Goal: Task Accomplishment & Management: Manage account settings

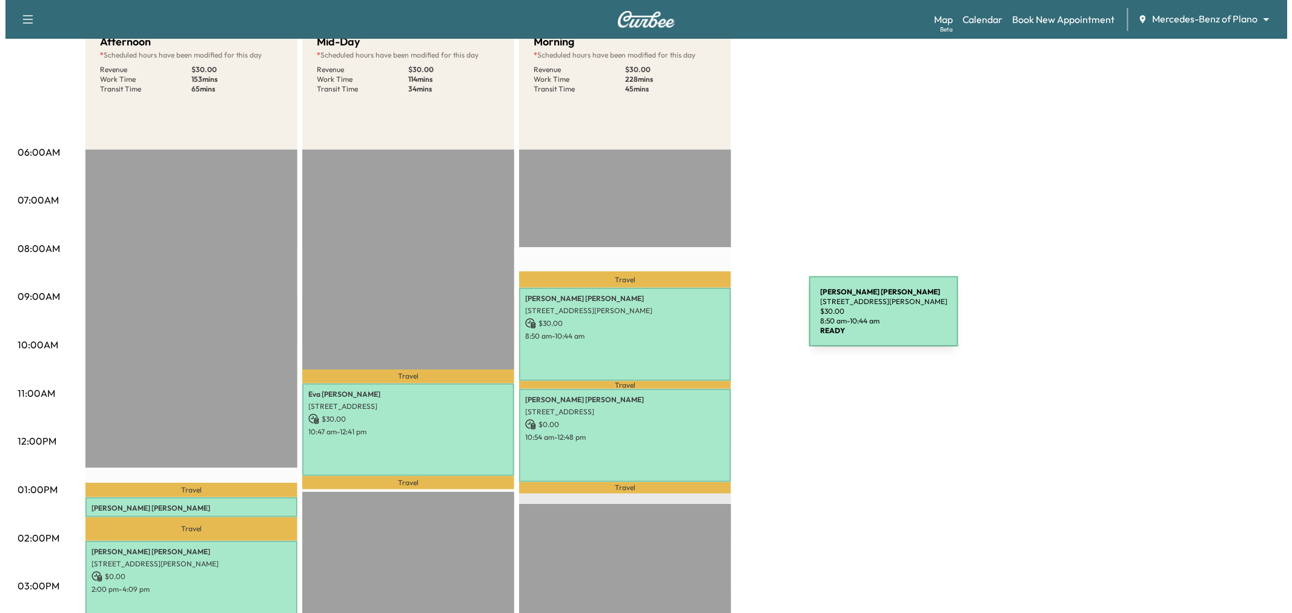
scroll to position [202, 0]
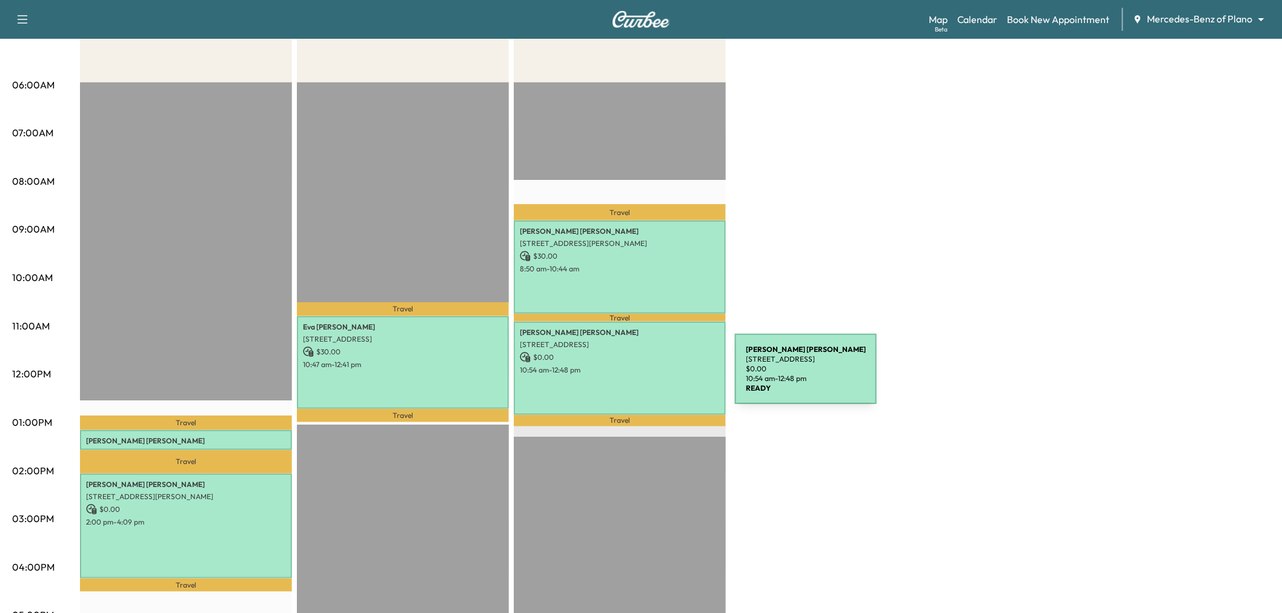
click at [644, 376] on div "Srihari Chandramouli 8885 Stablehand Mews, Frisco, TX 75035, USA $ 0.00 10:54 a…" at bounding box center [620, 368] width 212 height 93
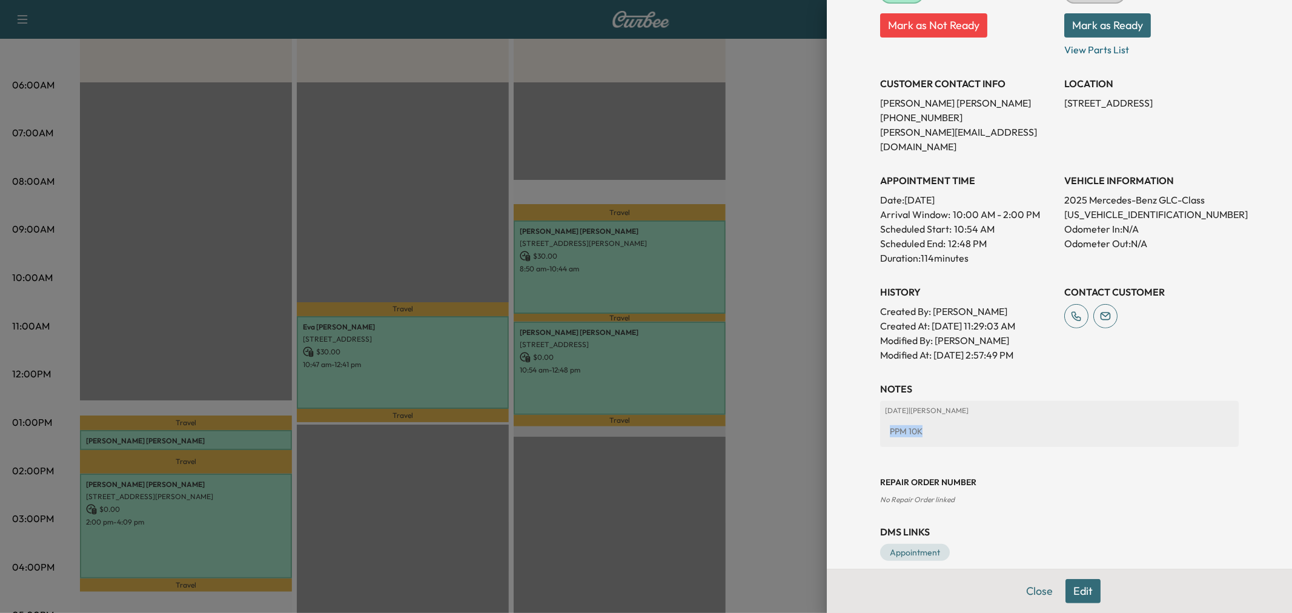
drag, startPoint x: 882, startPoint y: 419, endPoint x: 921, endPoint y: 413, distance: 39.3
click at [921, 420] on div "PPM 10K" at bounding box center [1059, 431] width 349 height 22
click at [943, 420] on div "PPM 10K" at bounding box center [1059, 431] width 349 height 22
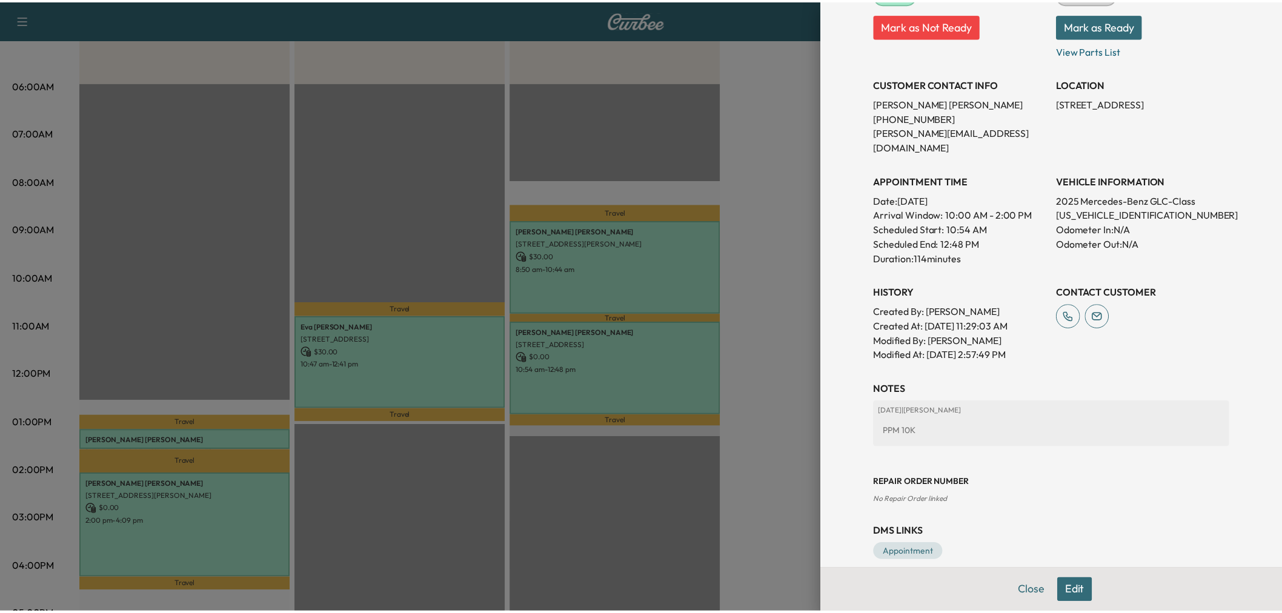
scroll to position [134, 0]
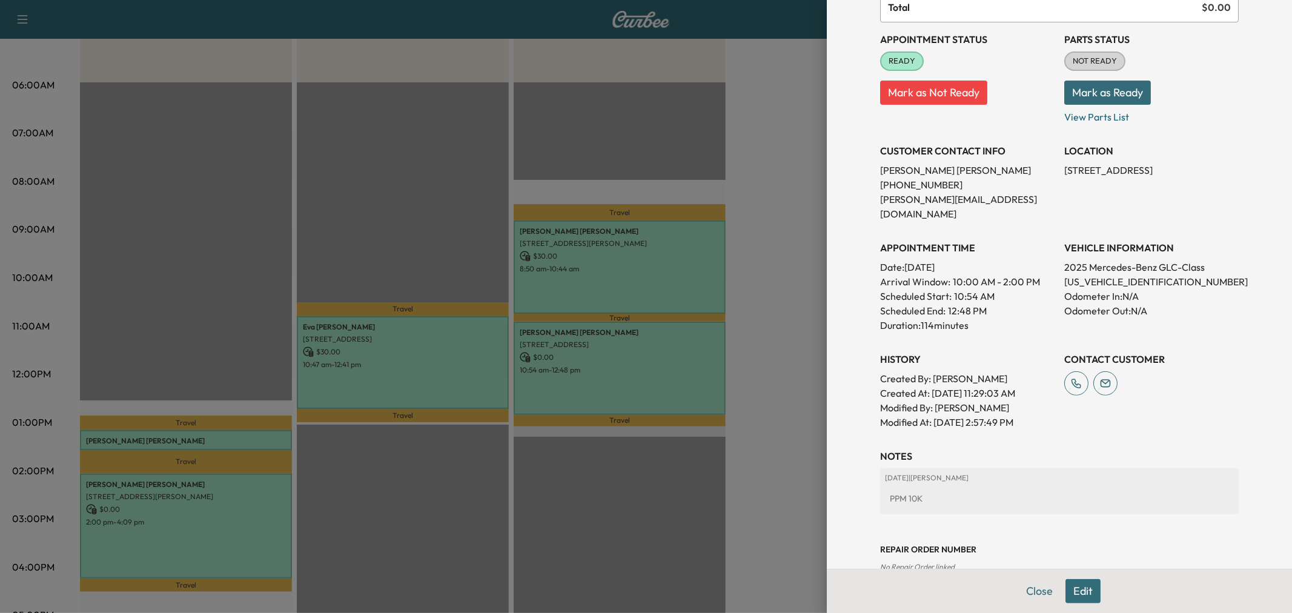
click at [574, 281] on div at bounding box center [646, 306] width 1292 height 613
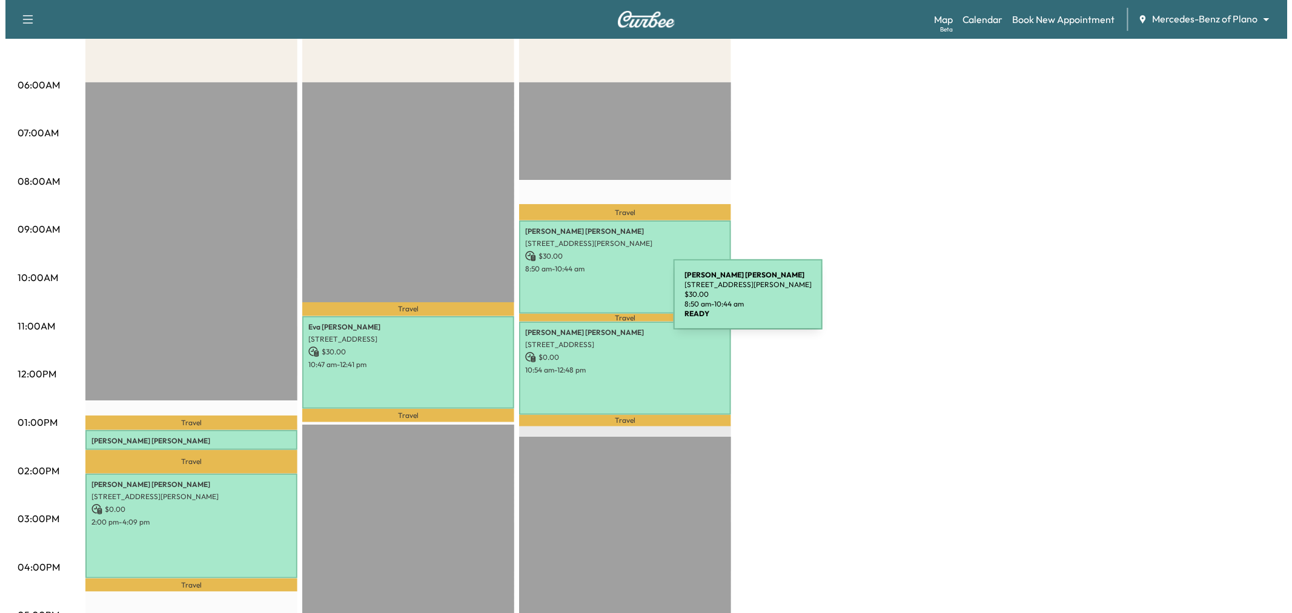
scroll to position [0, 0]
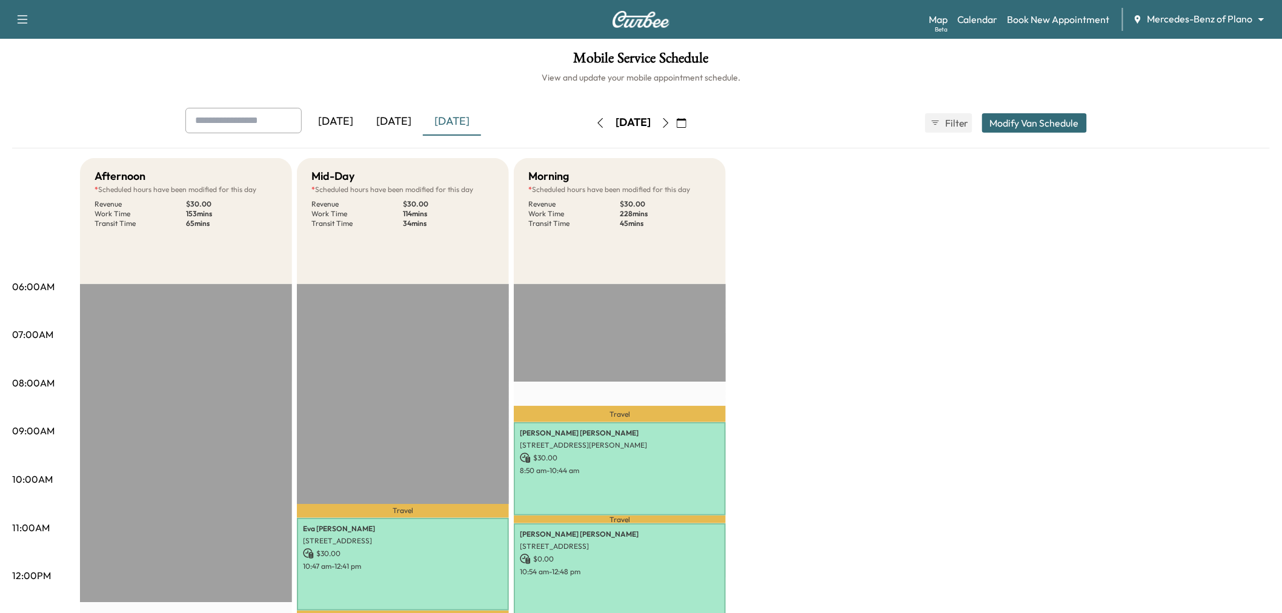
click at [671, 122] on icon "button" at bounding box center [666, 123] width 10 height 10
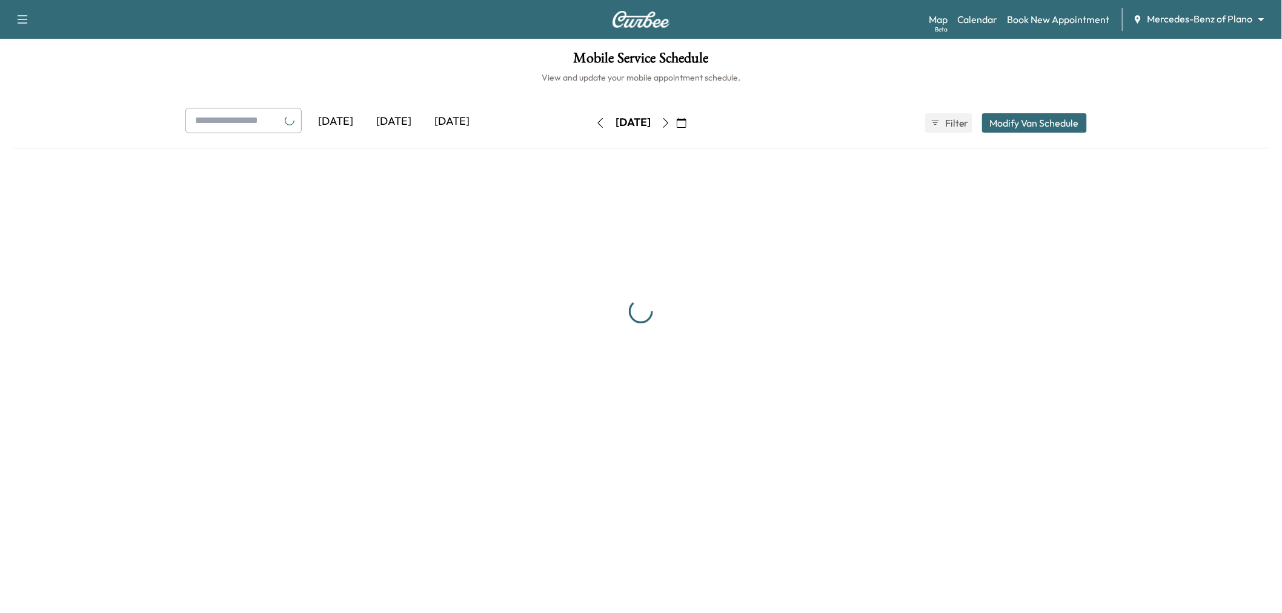
click at [671, 122] on icon "button" at bounding box center [666, 123] width 10 height 10
click at [676, 122] on icon "button" at bounding box center [671, 123] width 10 height 10
click at [697, 122] on button "button" at bounding box center [687, 122] width 21 height 19
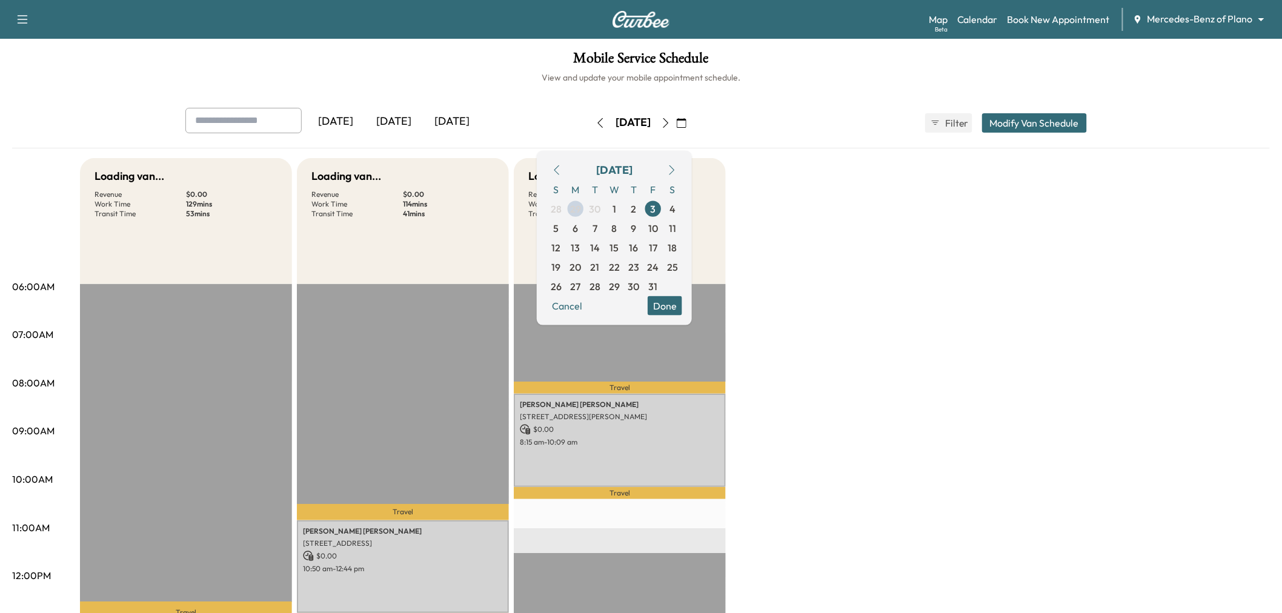
click at [692, 122] on button "button" at bounding box center [681, 122] width 21 height 19
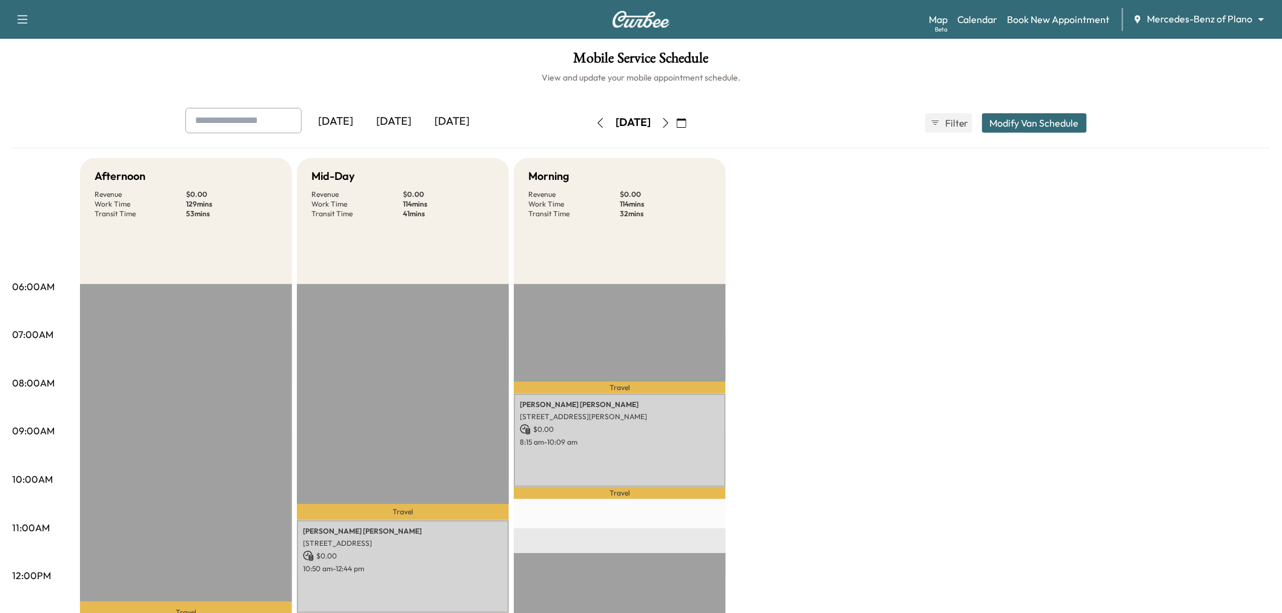
drag, startPoint x: 701, startPoint y: 122, endPoint x: 691, endPoint y: 120, distance: 9.9
click at [692, 121] on button "button" at bounding box center [681, 122] width 21 height 19
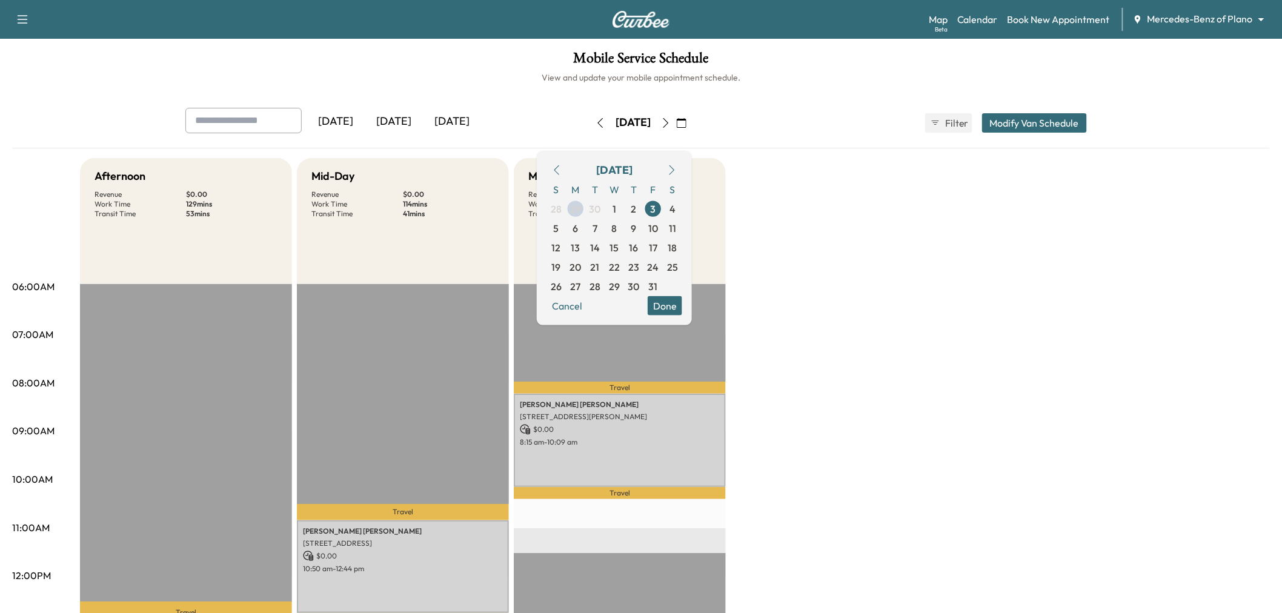
click at [669, 120] on icon "button" at bounding box center [665, 123] width 5 height 10
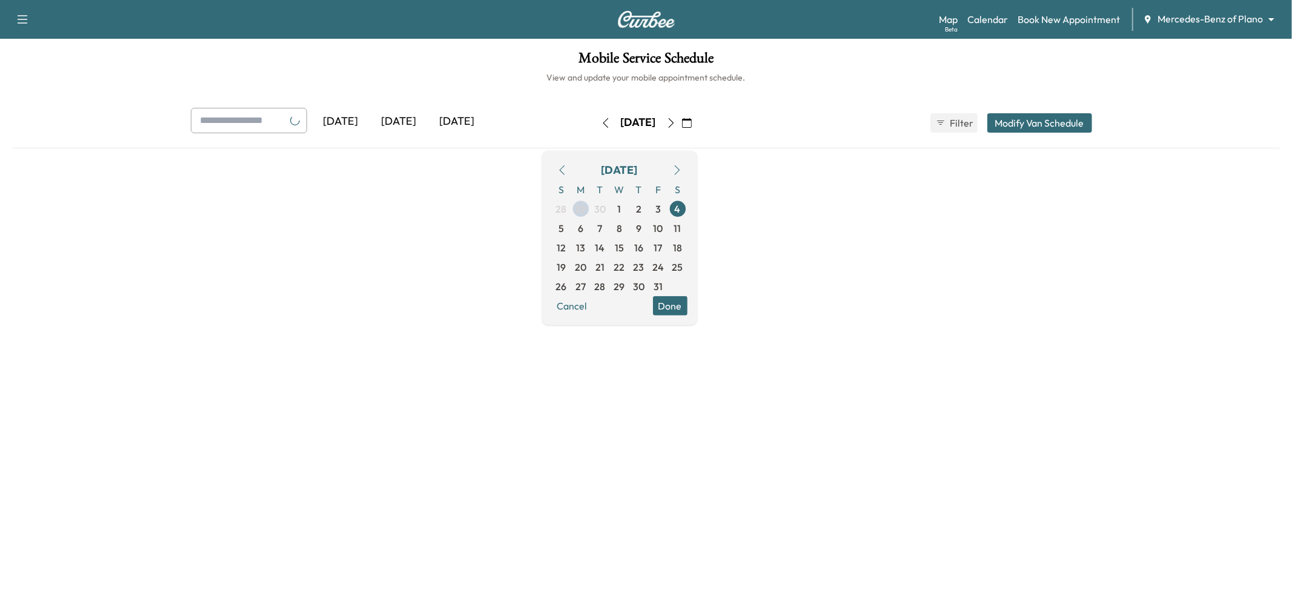
click at [682, 120] on div "Saturday, October 4" at bounding box center [639, 122] width 86 height 19
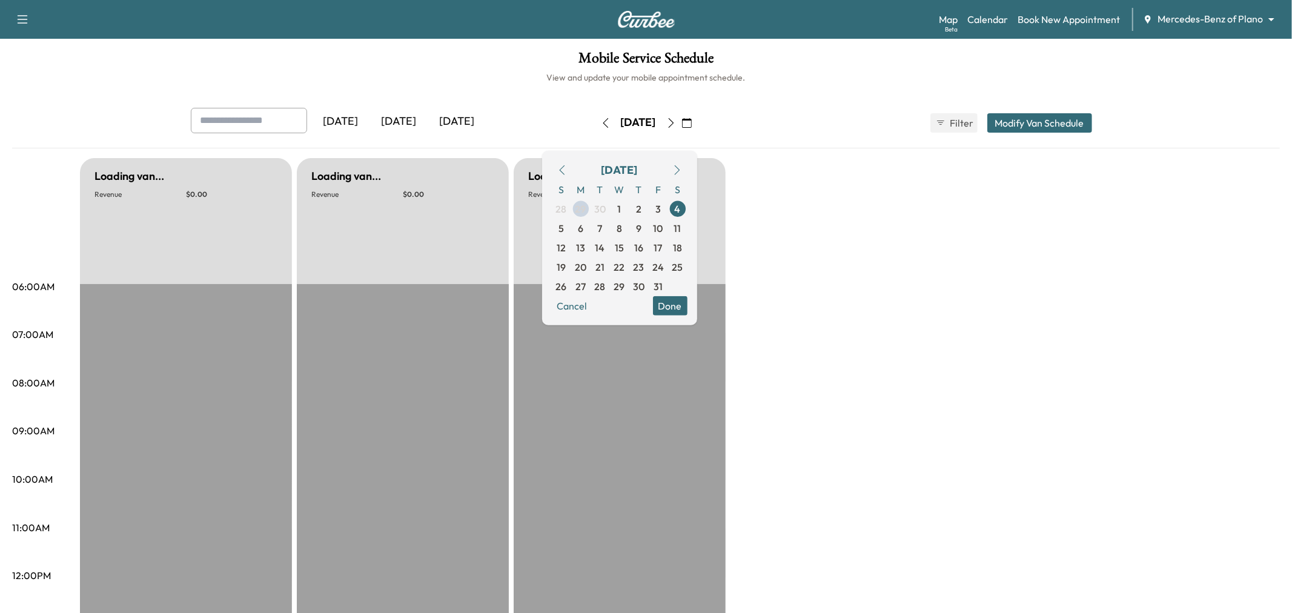
click at [682, 120] on button "button" at bounding box center [671, 122] width 21 height 19
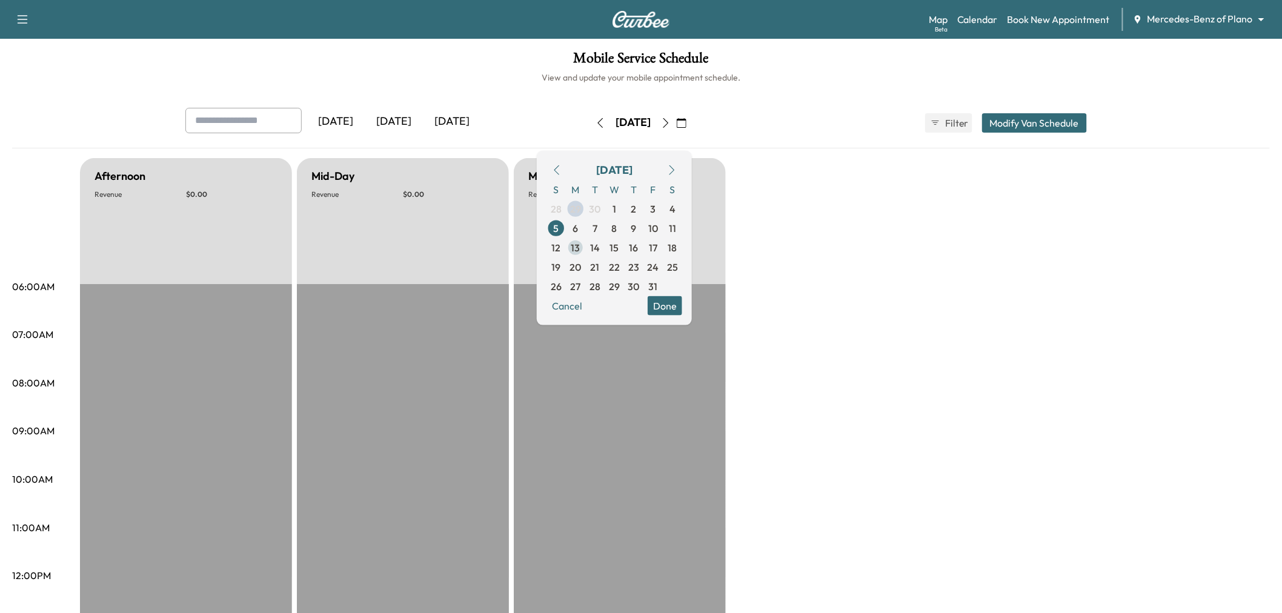
click at [580, 247] on span "13" at bounding box center [575, 247] width 9 height 15
type input "****"
type input "**"
type input "****"
type input "**"
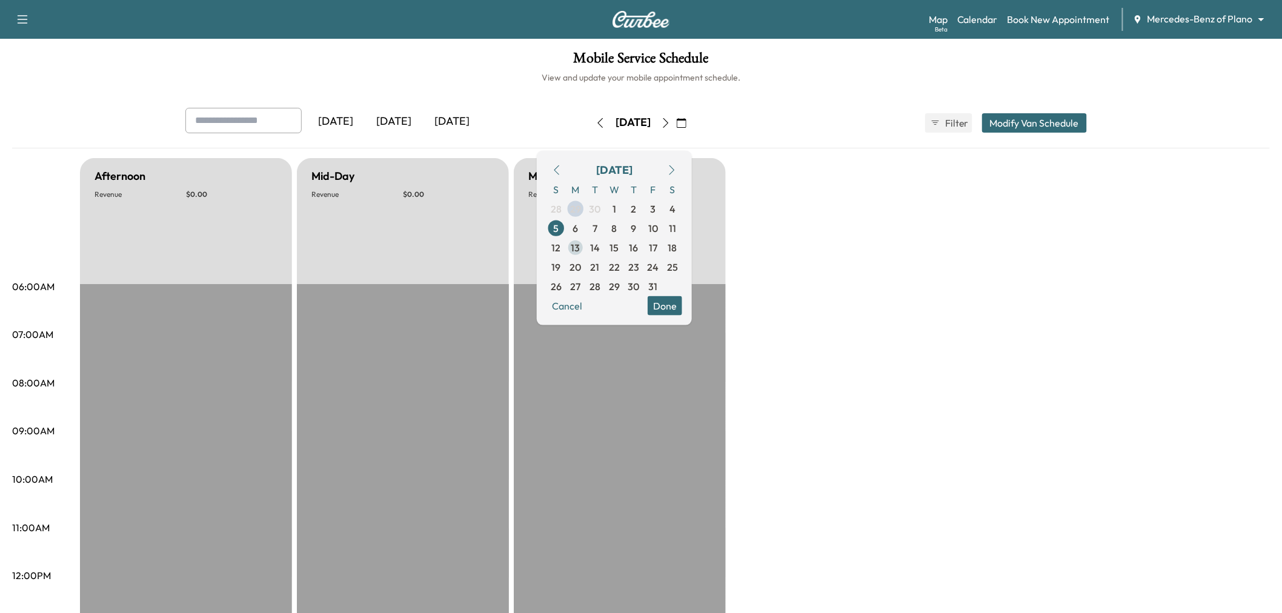
type input "*"
type input "****"
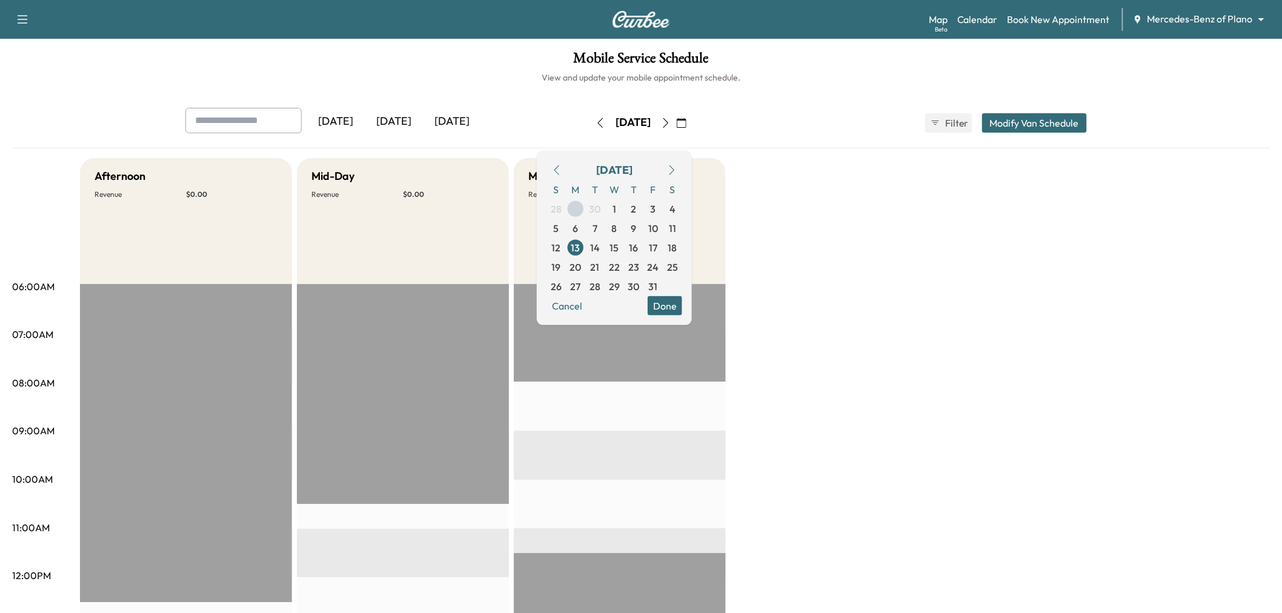
click at [682, 313] on button "Done" at bounding box center [665, 305] width 35 height 19
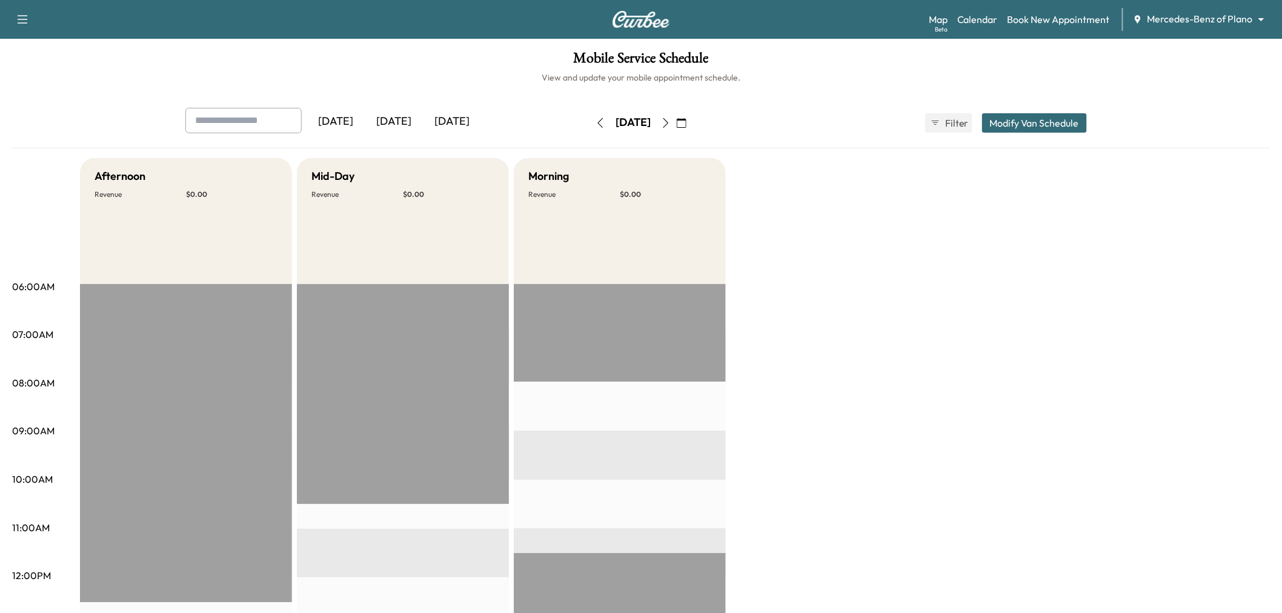
click at [1015, 117] on button "Modify Van Schedule" at bounding box center [1034, 122] width 105 height 19
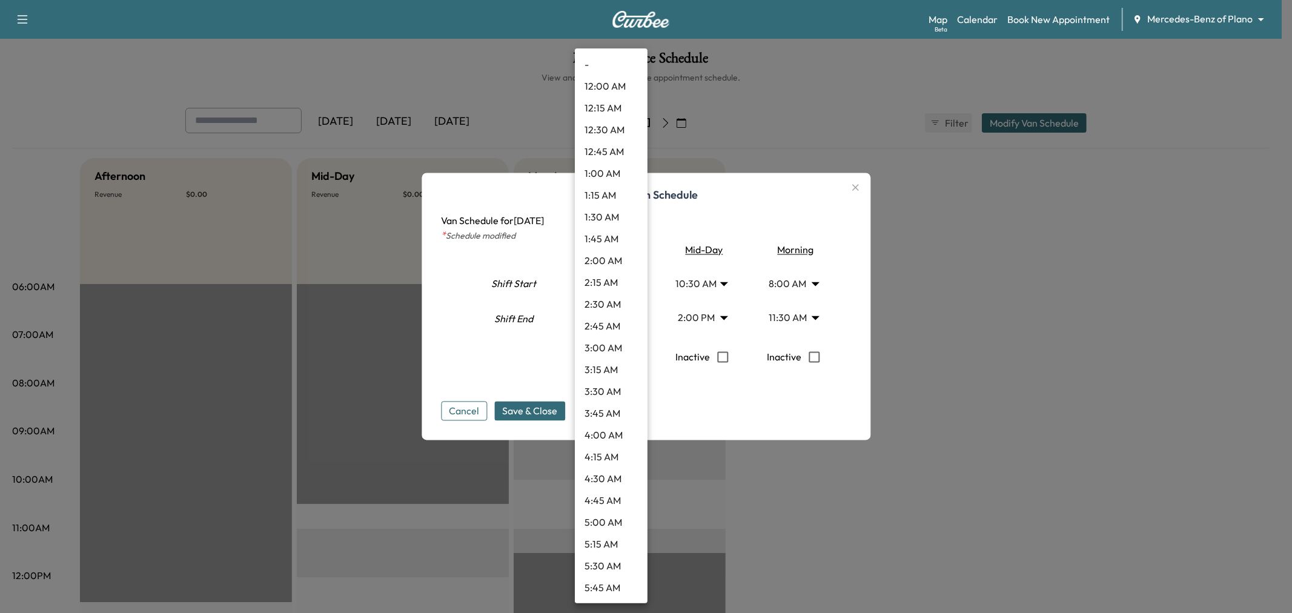
click at [620, 315] on body "Support Log Out Map Beta Calendar Book New Appointment Mercedes-Benz of Plano *…" at bounding box center [646, 306] width 1292 height 613
click at [618, 118] on li "12:45 PM" at bounding box center [611, 111] width 73 height 22
type input "*****"
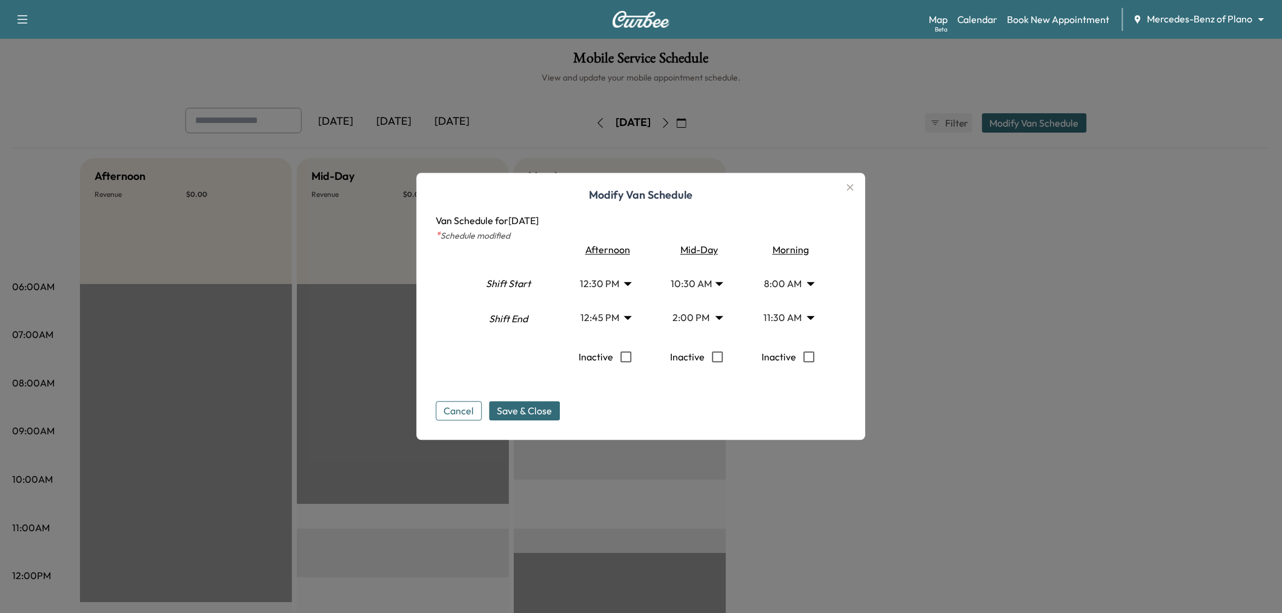
click at [691, 319] on body "Support Log Out Map Beta Calendar Book New Appointment Mercedes-Benz of Plano *…" at bounding box center [641, 306] width 1282 height 613
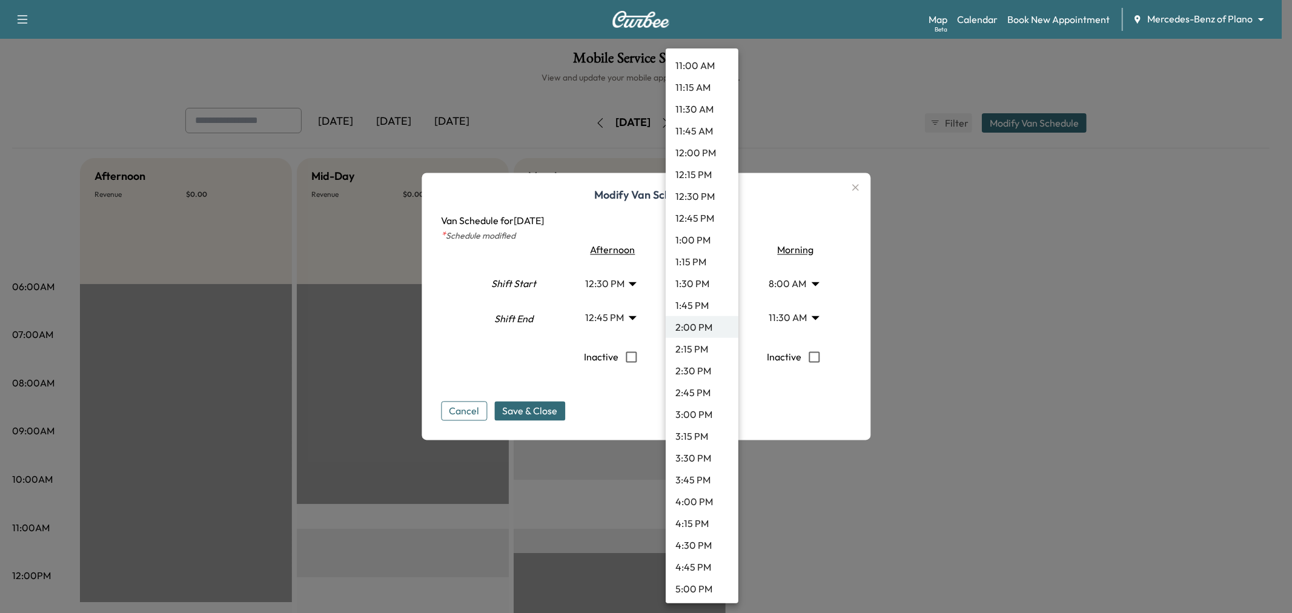
scroll to position [913, 0]
click at [700, 111] on li "10:45 AM" at bounding box center [702, 111] width 73 height 22
type input "*****"
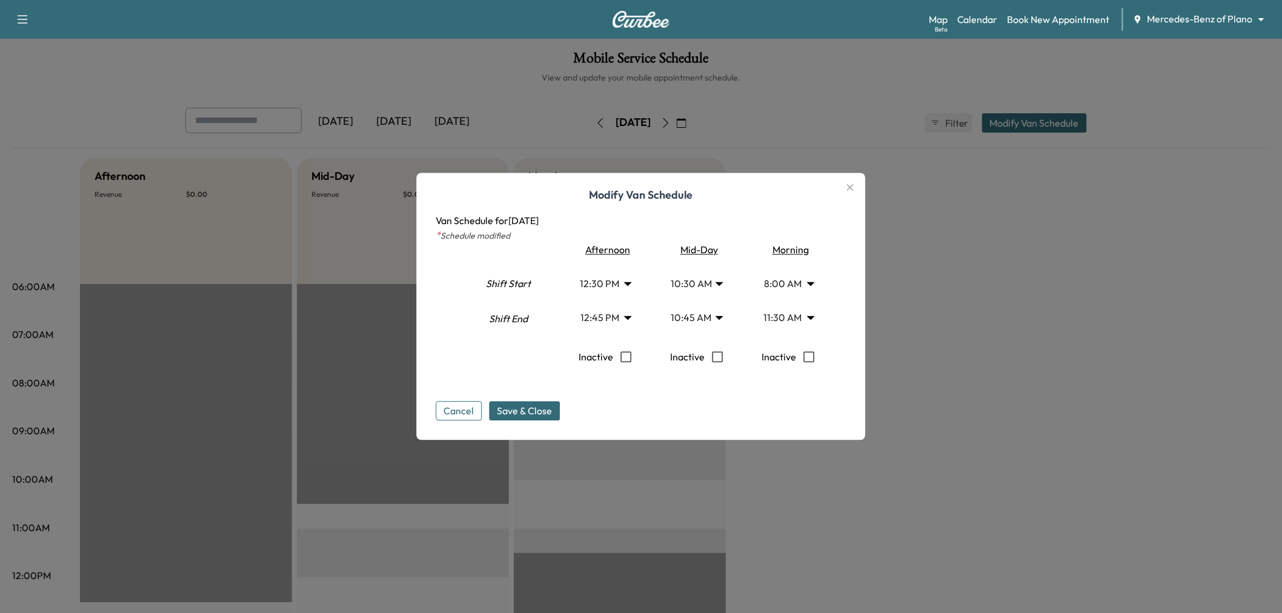
click at [771, 316] on body "Support Log Out Map Beta Calendar Book New Appointment Mercedes-Benz of Plano *…" at bounding box center [641, 306] width 1282 height 613
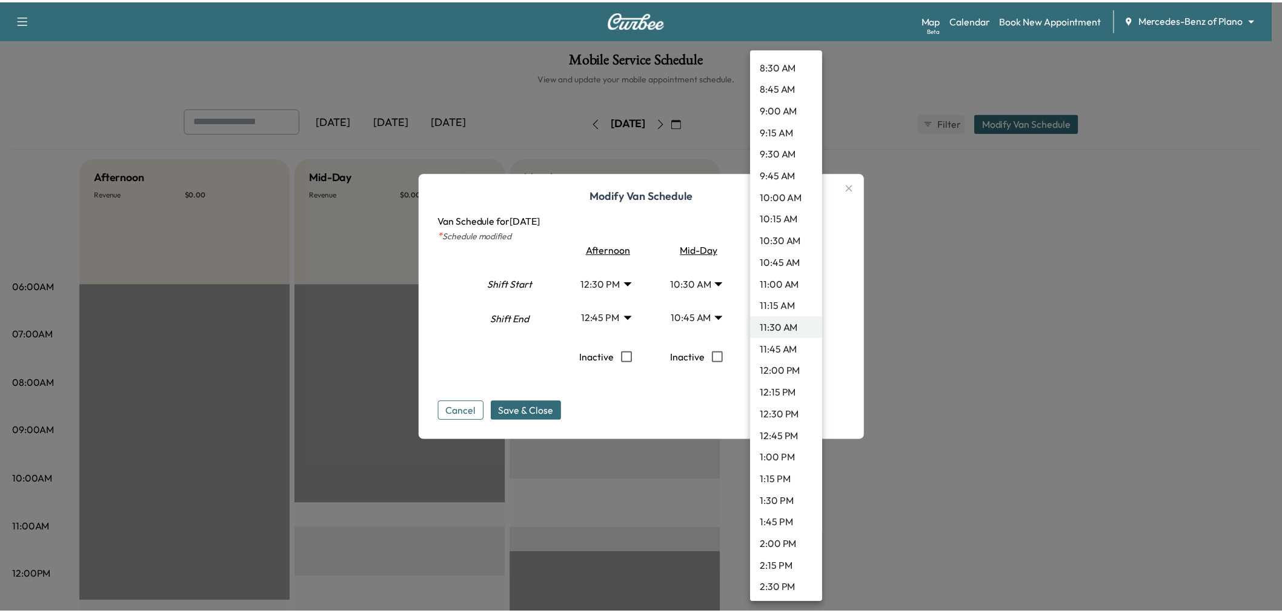
scroll to position [695, 0]
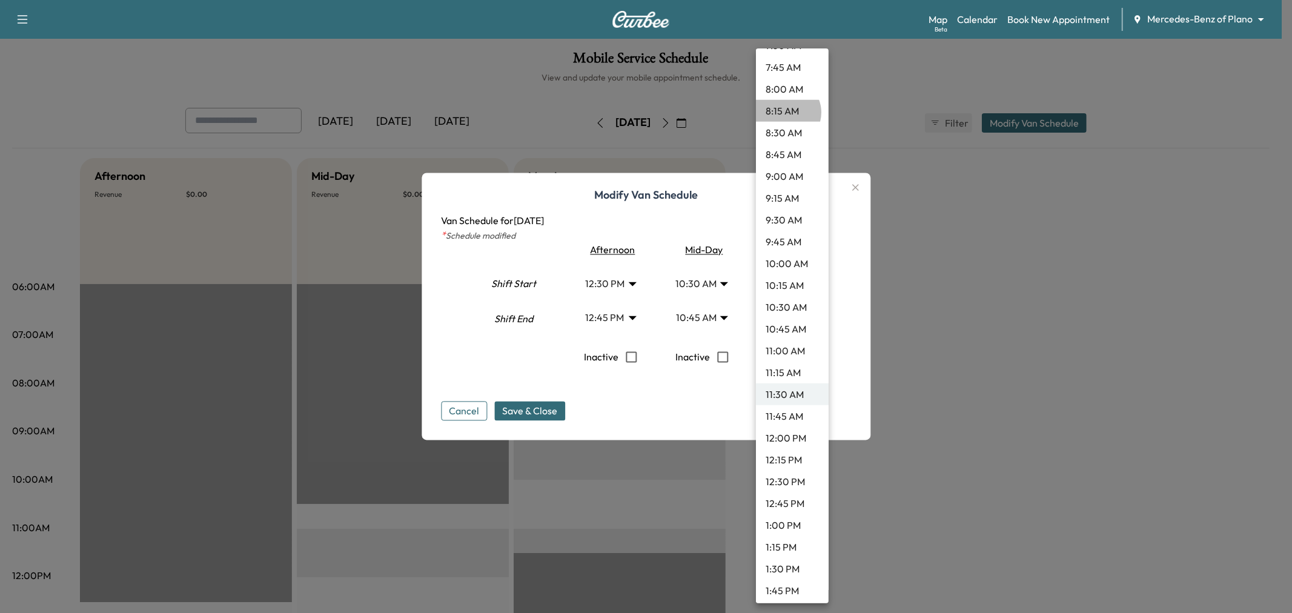
click at [785, 112] on li "8:15 AM" at bounding box center [792, 111] width 73 height 22
type input "****"
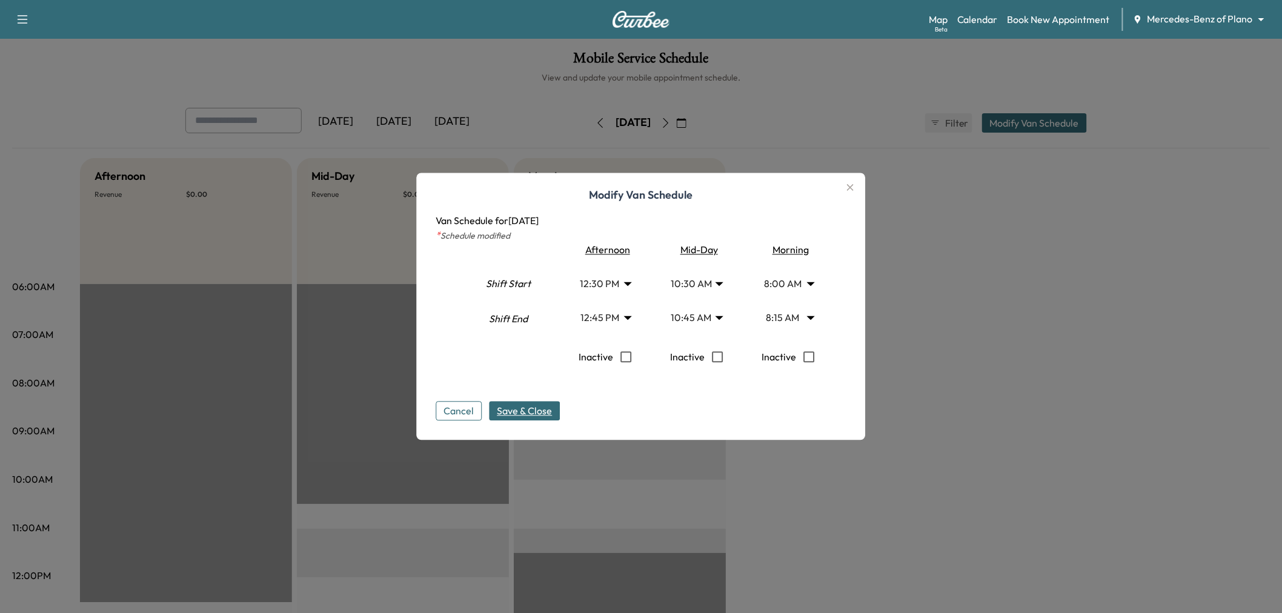
click at [537, 419] on button "Save & Close" at bounding box center [524, 411] width 71 height 19
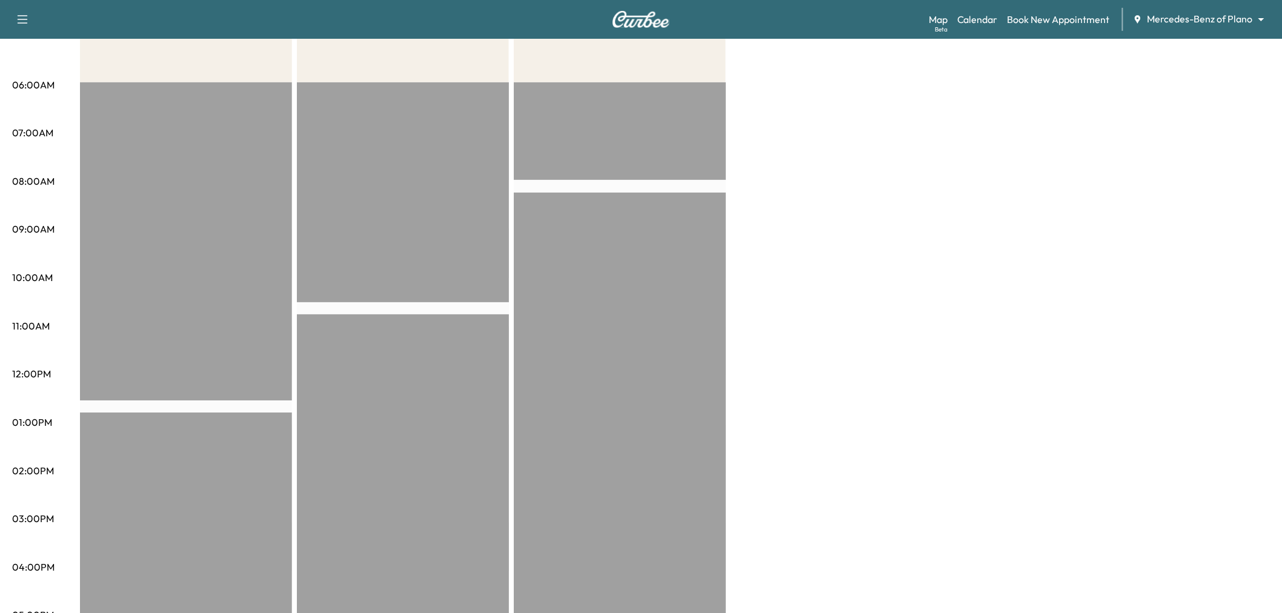
scroll to position [0, 0]
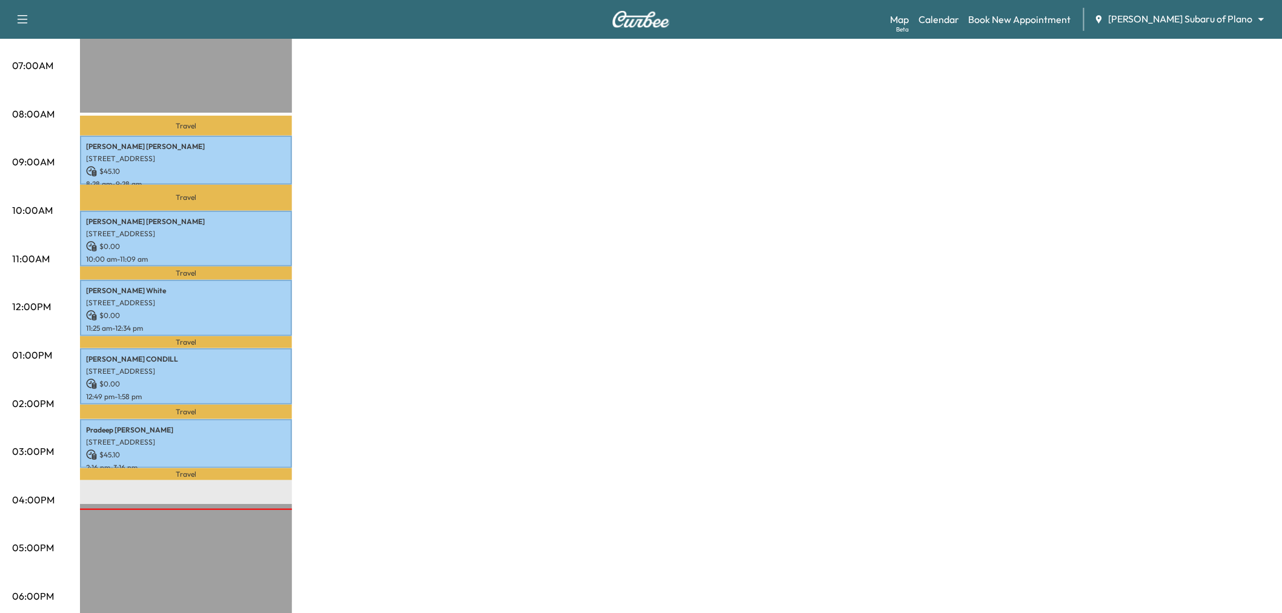
scroll to position [202, 0]
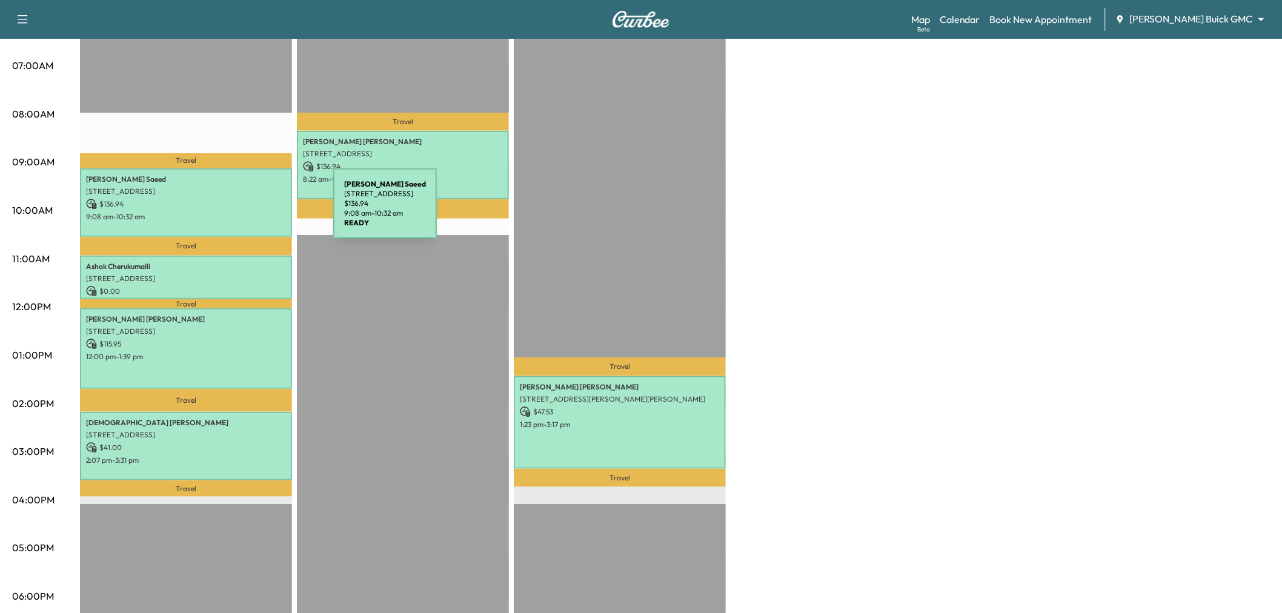
scroll to position [134, 0]
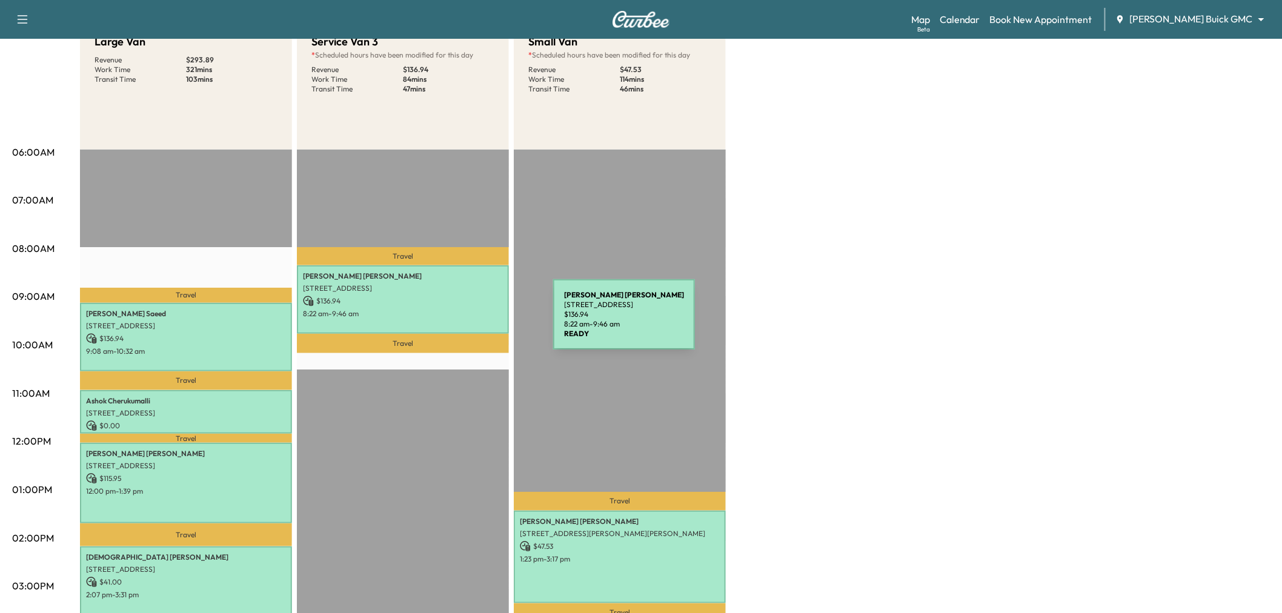
click at [462, 322] on div "[PERSON_NAME] [STREET_ADDRESS] $ 136.94 8:22 am - 9:46 am" at bounding box center [403, 299] width 212 height 68
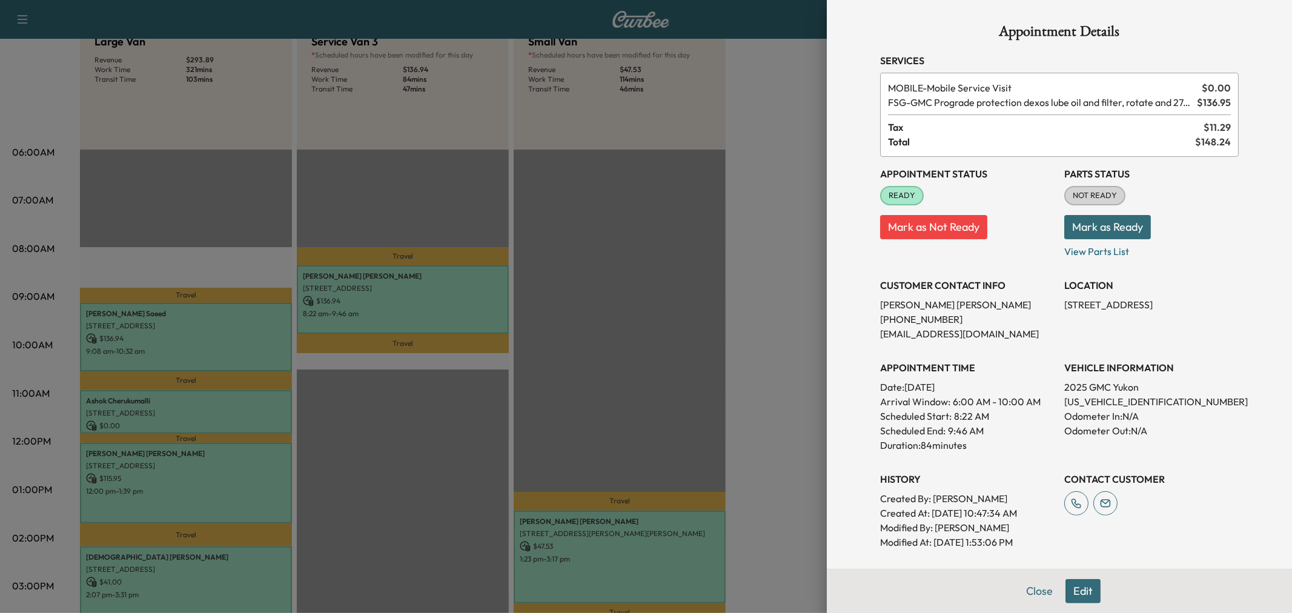
click at [628, 331] on div at bounding box center [646, 306] width 1292 height 613
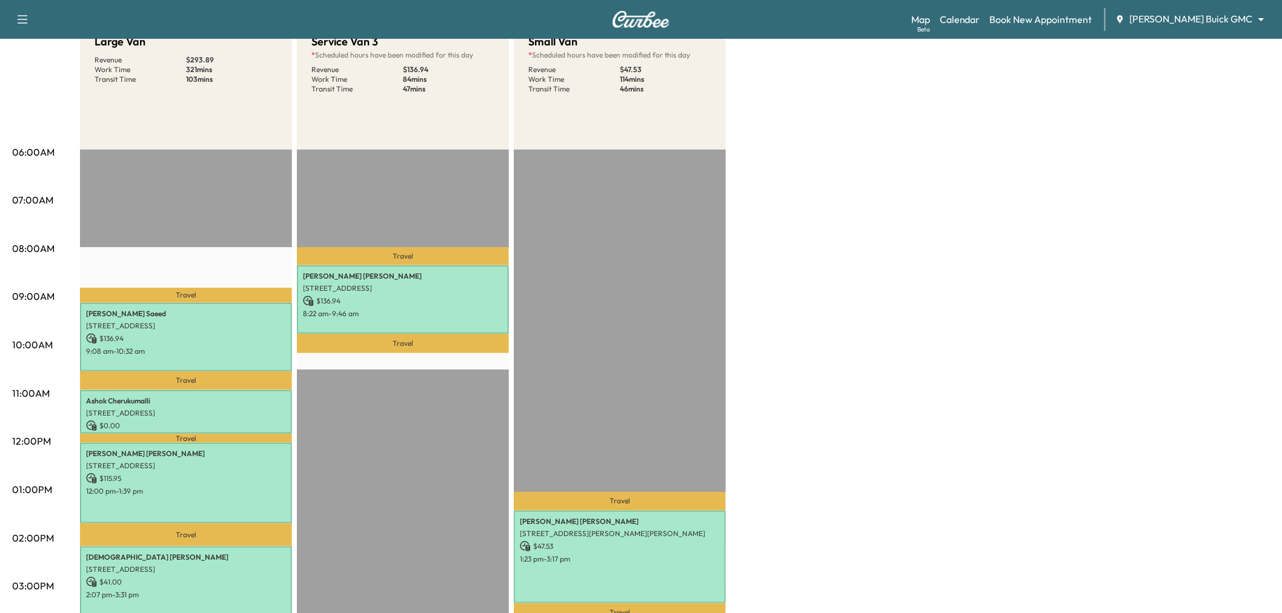
scroll to position [336, 0]
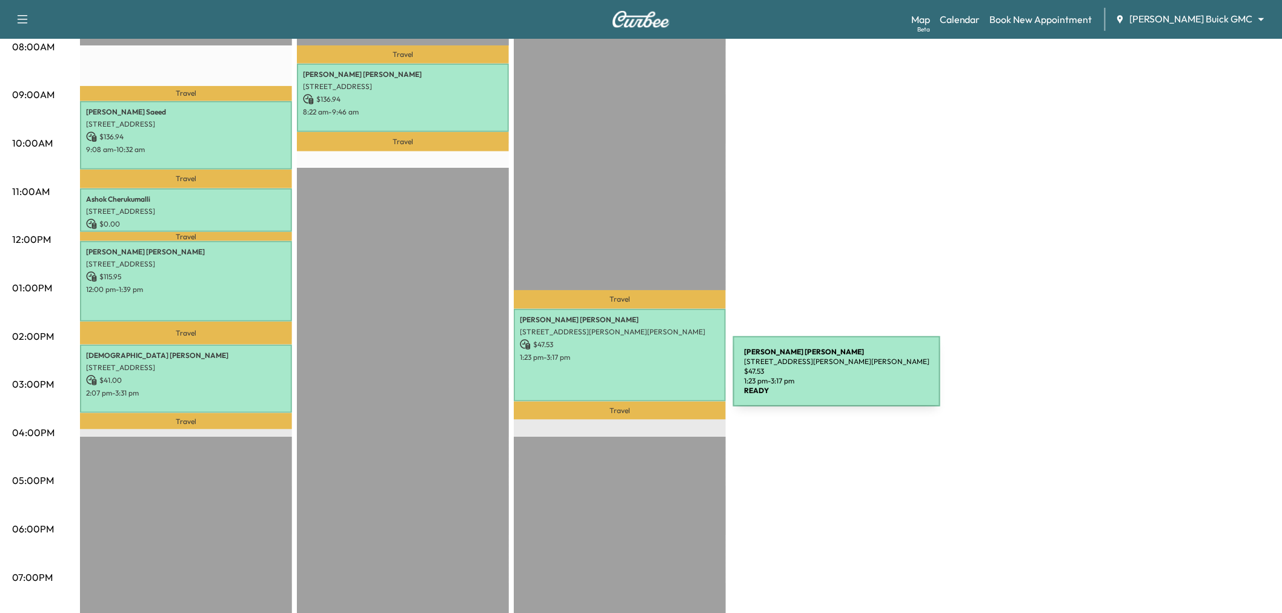
click at [642, 379] on div "Casey Wier 4165 MACLIN DR, CELINA, TX 75009, USA $ 47.53 1:23 pm - 3:17 pm" at bounding box center [620, 355] width 212 height 93
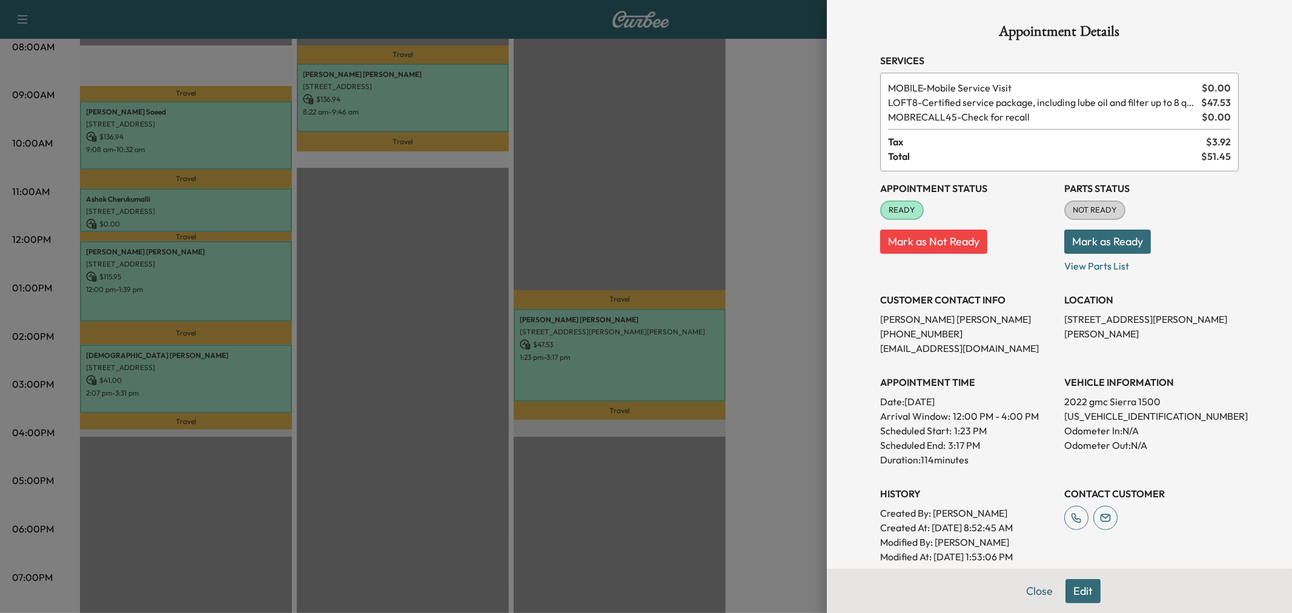
click at [677, 226] on div at bounding box center [646, 306] width 1292 height 613
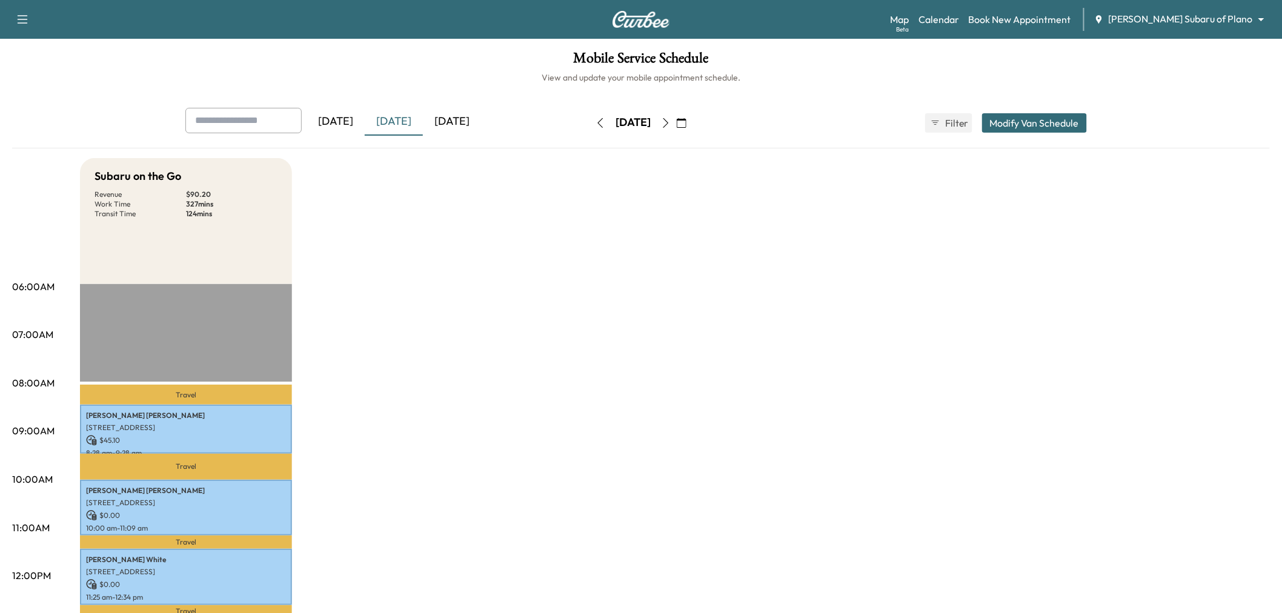
click at [434, 120] on div "[DATE]" at bounding box center [452, 122] width 58 height 28
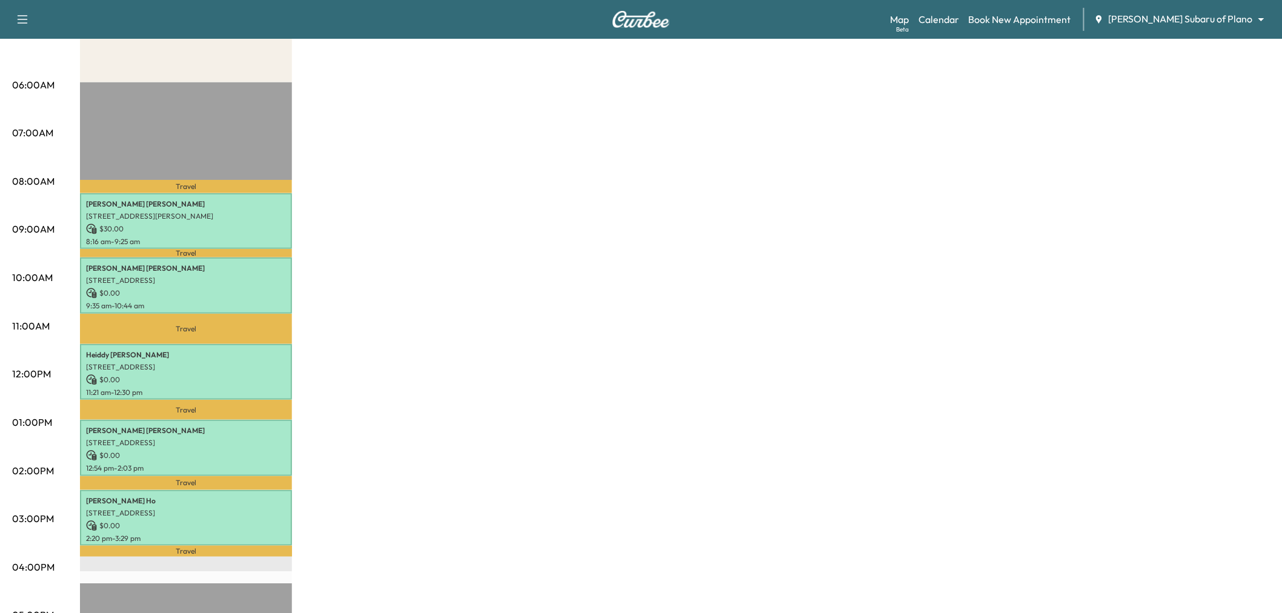
scroll to position [67, 0]
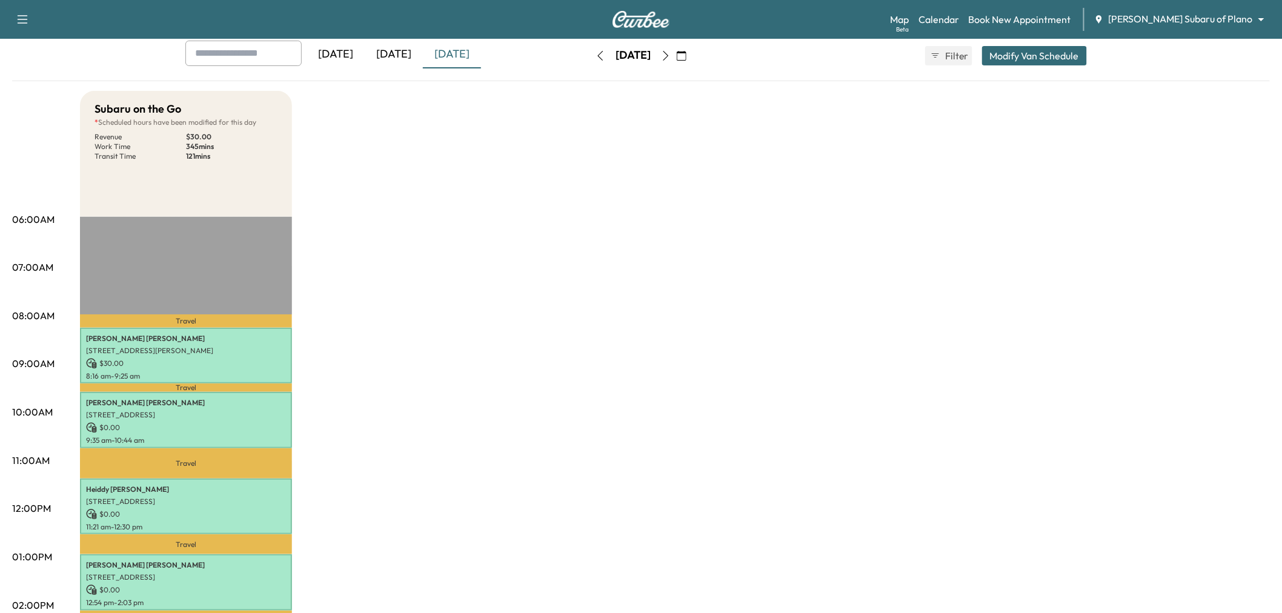
click at [676, 50] on button "button" at bounding box center [665, 55] width 21 height 19
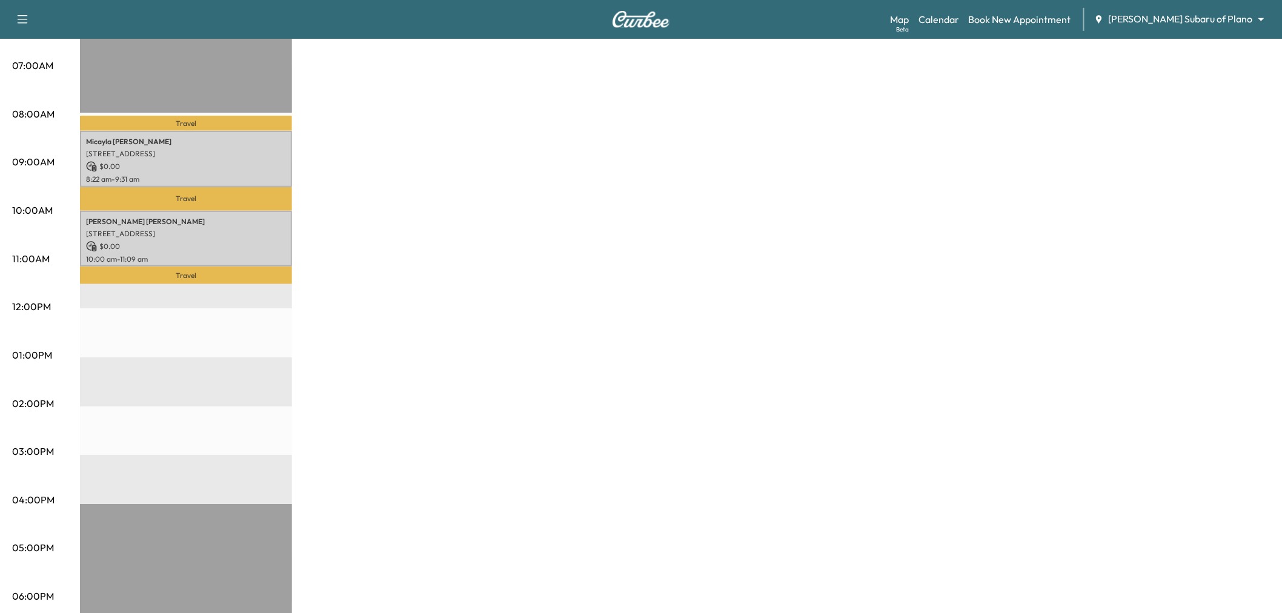
scroll to position [67, 0]
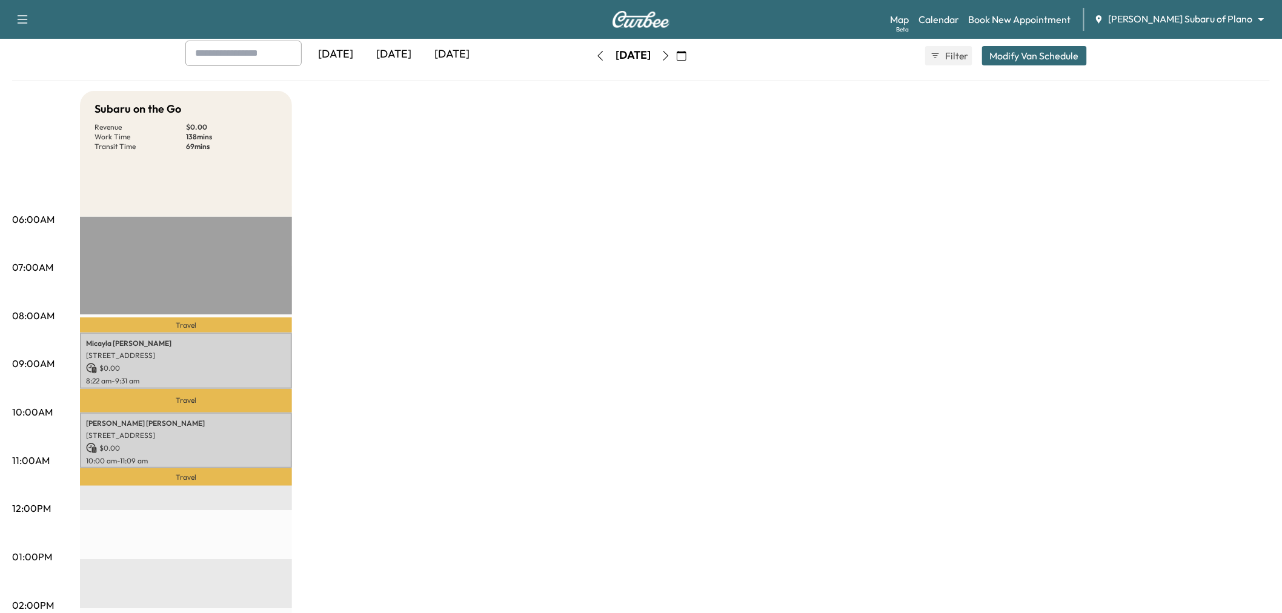
click at [590, 48] on button "button" at bounding box center [600, 55] width 21 height 19
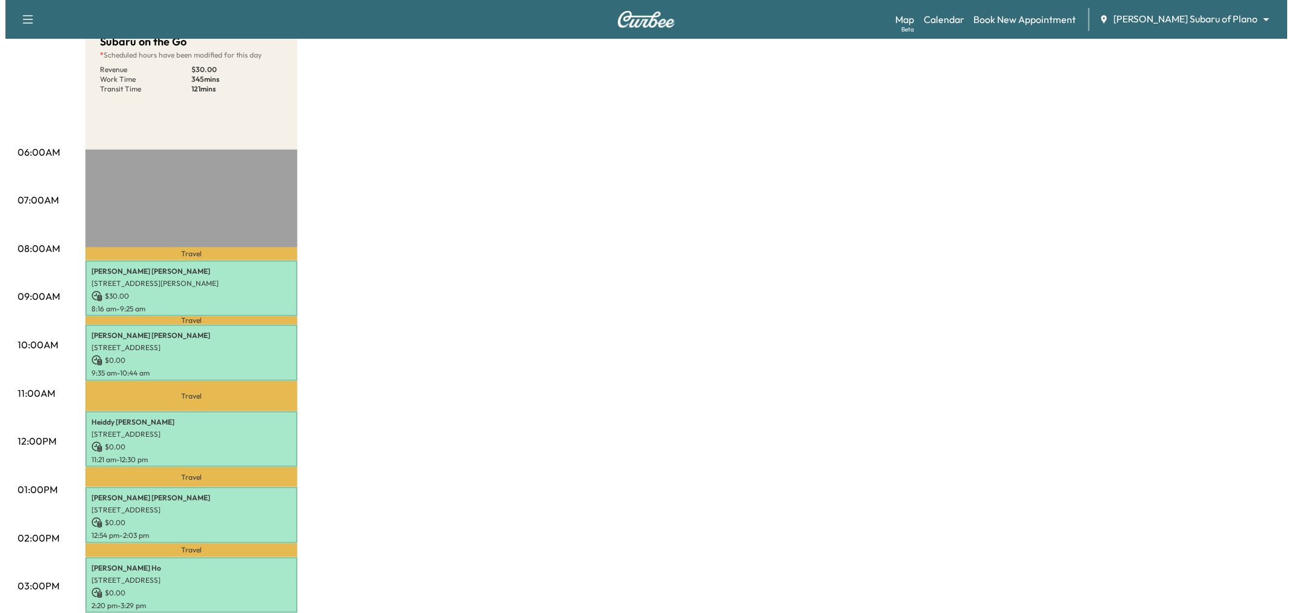
scroll to position [202, 0]
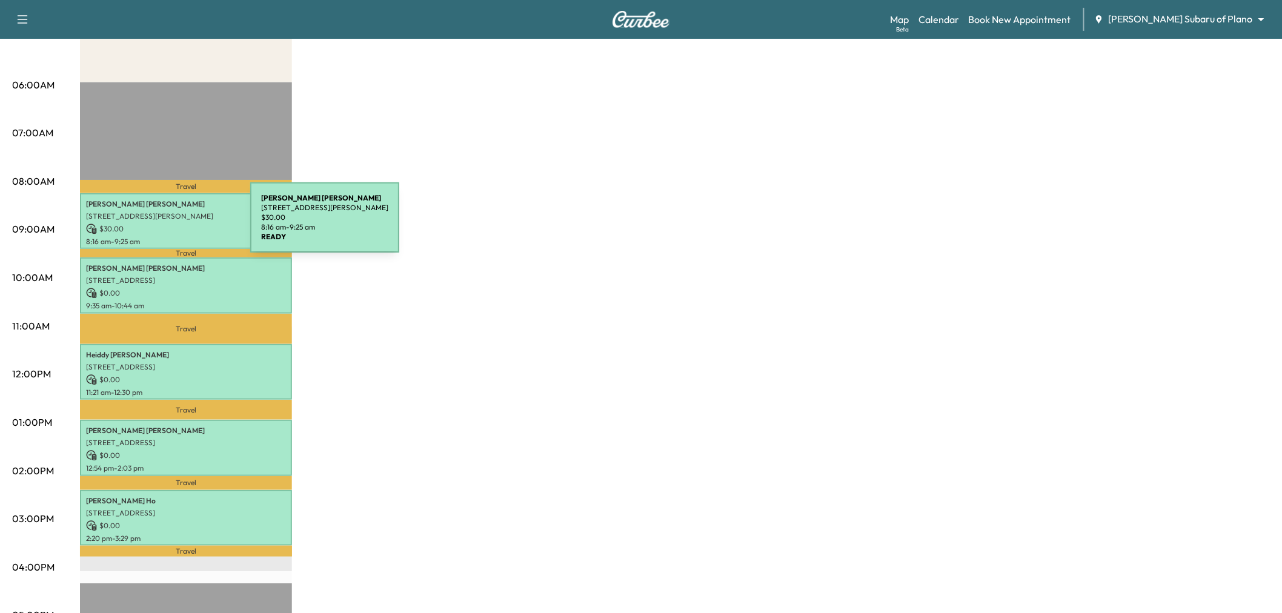
click at [160, 224] on p "$ 30.00" at bounding box center [186, 229] width 200 height 11
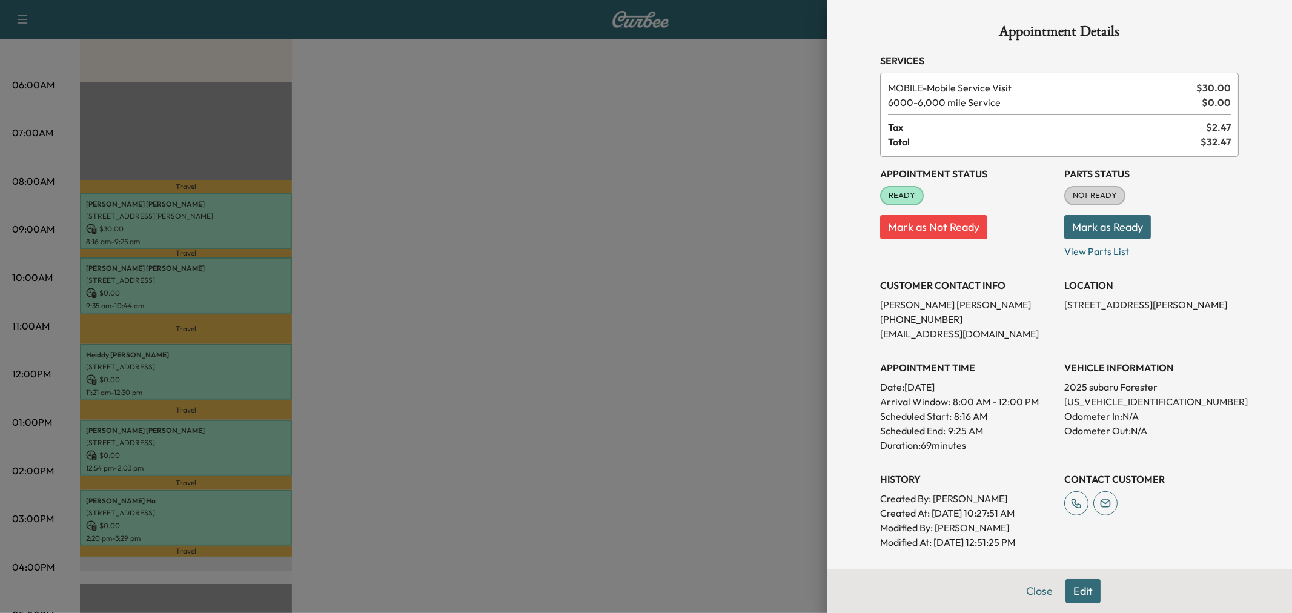
click at [164, 224] on div at bounding box center [646, 306] width 1292 height 613
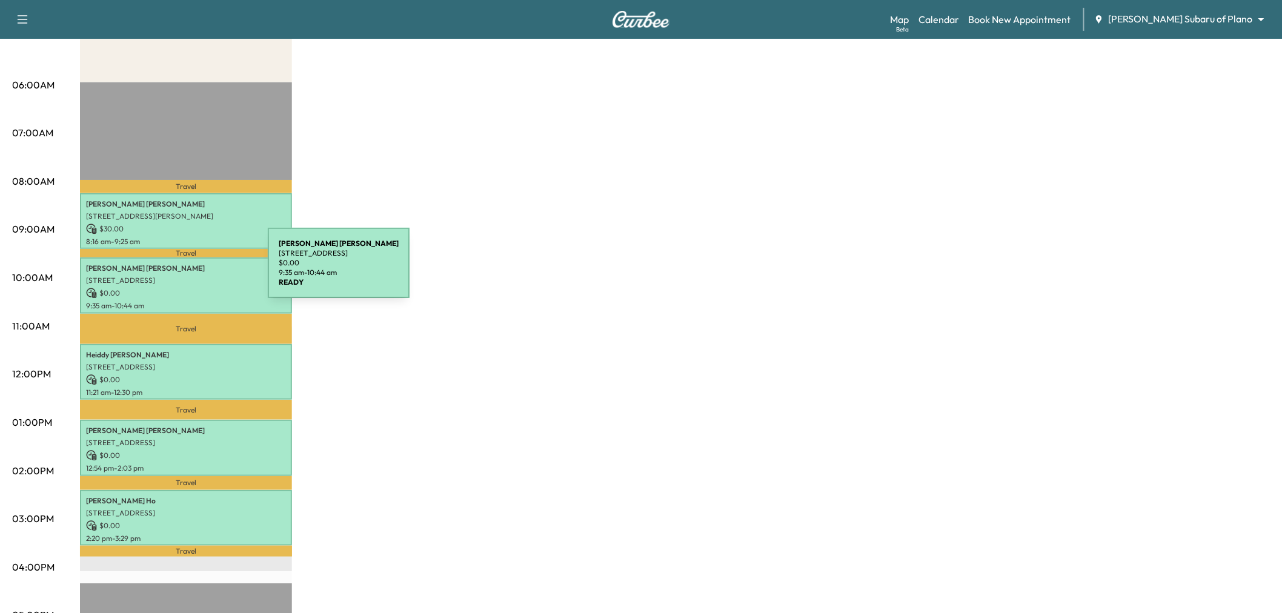
click at [182, 276] on p "10351 Sao Paulo Rd, Frisco, TX 75035, United States of America" at bounding box center [186, 281] width 200 height 10
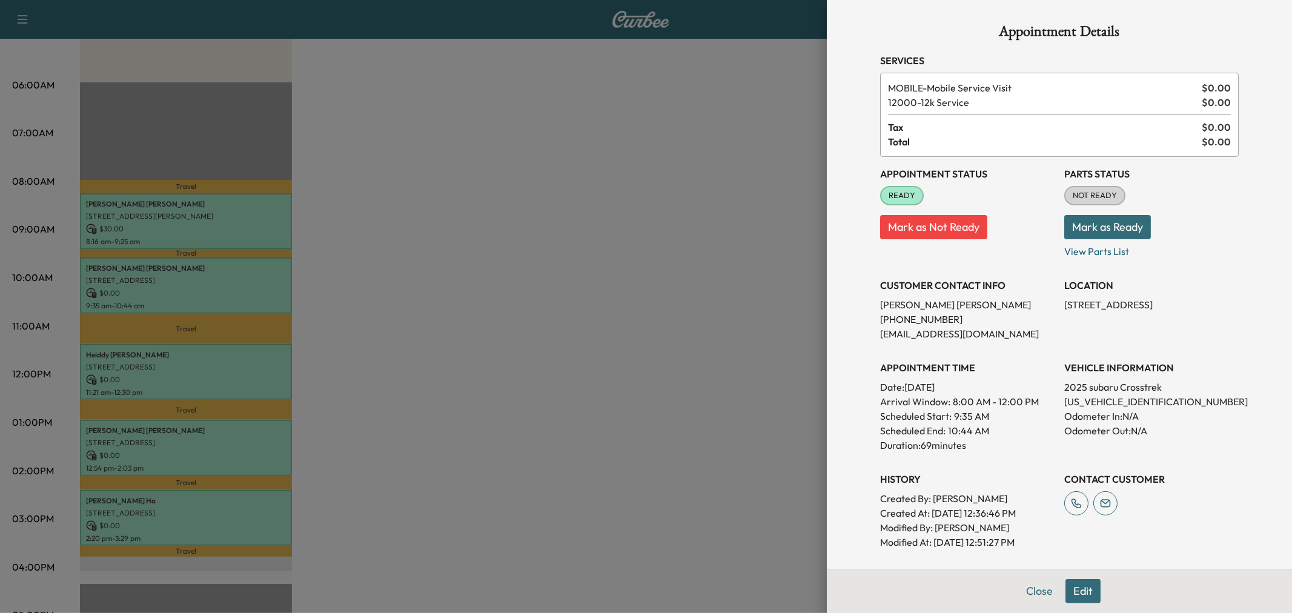
click at [182, 275] on div at bounding box center [646, 306] width 1292 height 613
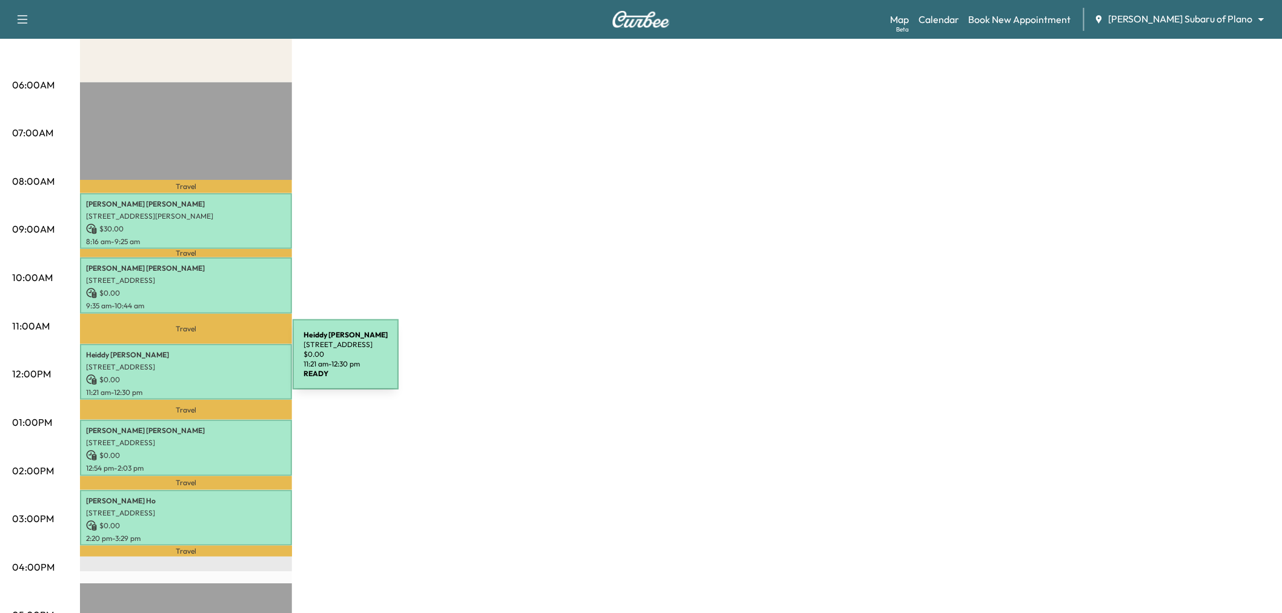
click at [202, 374] on p "$ 0.00" at bounding box center [186, 379] width 200 height 11
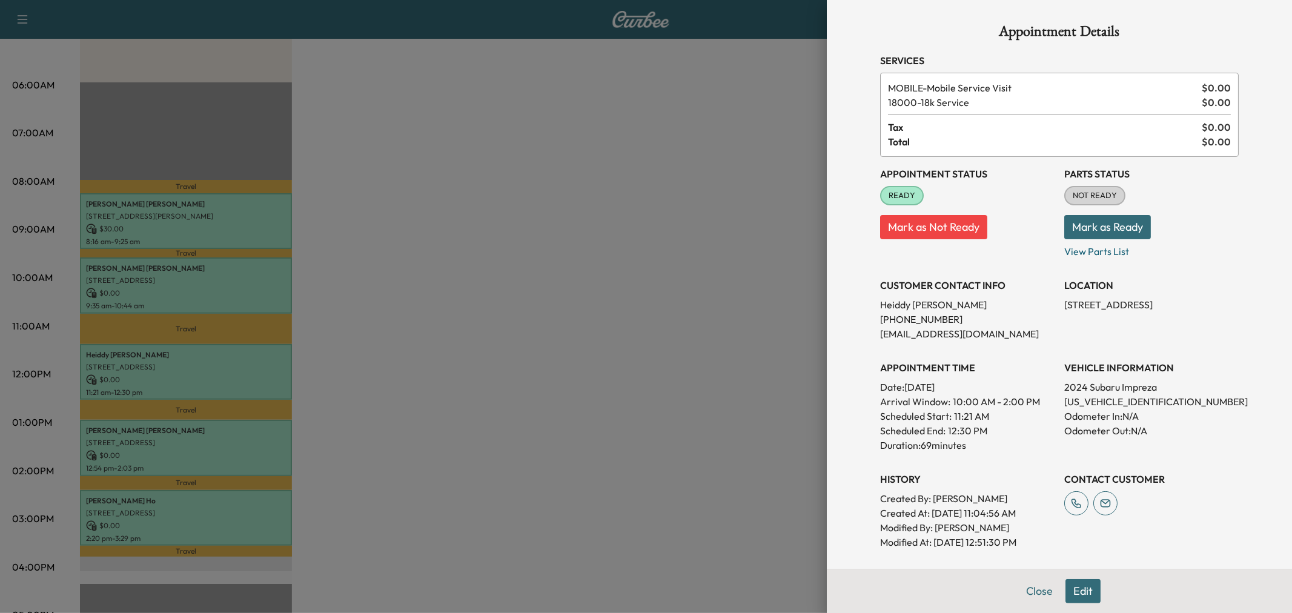
click at [202, 370] on div at bounding box center [646, 306] width 1292 height 613
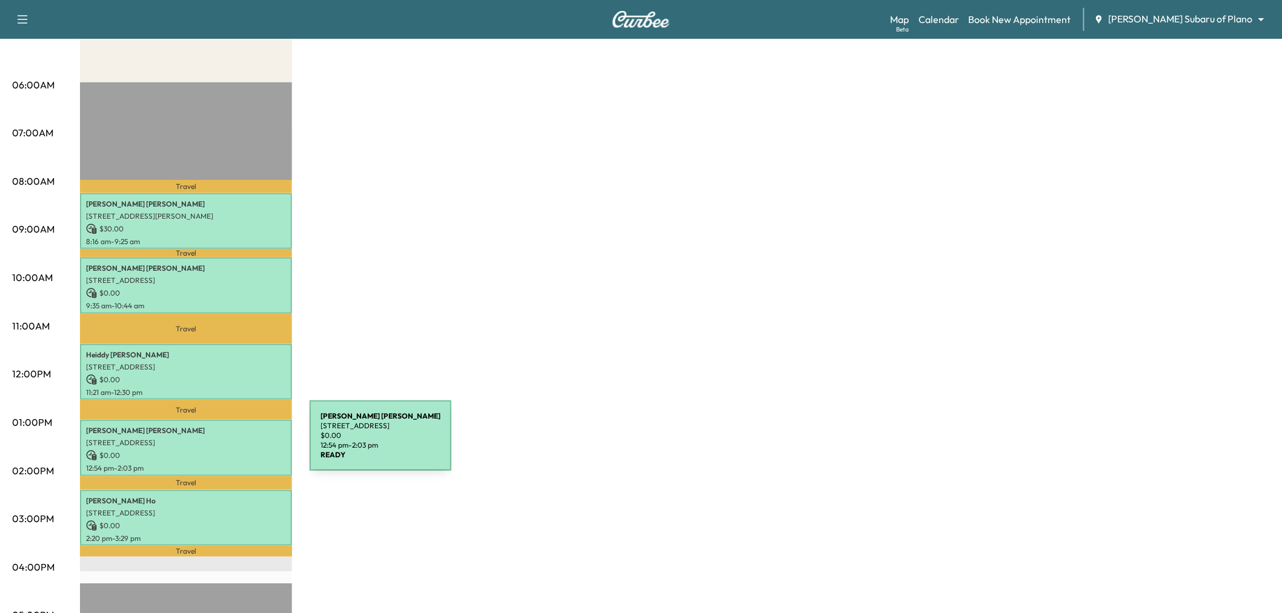
click at [219, 443] on div "Patrick Mcginnis 4219 N CAPISTRANO DR, DALLAS, TX 75287, USA $ 0.00 12:54 pm - …" at bounding box center [186, 448] width 212 height 56
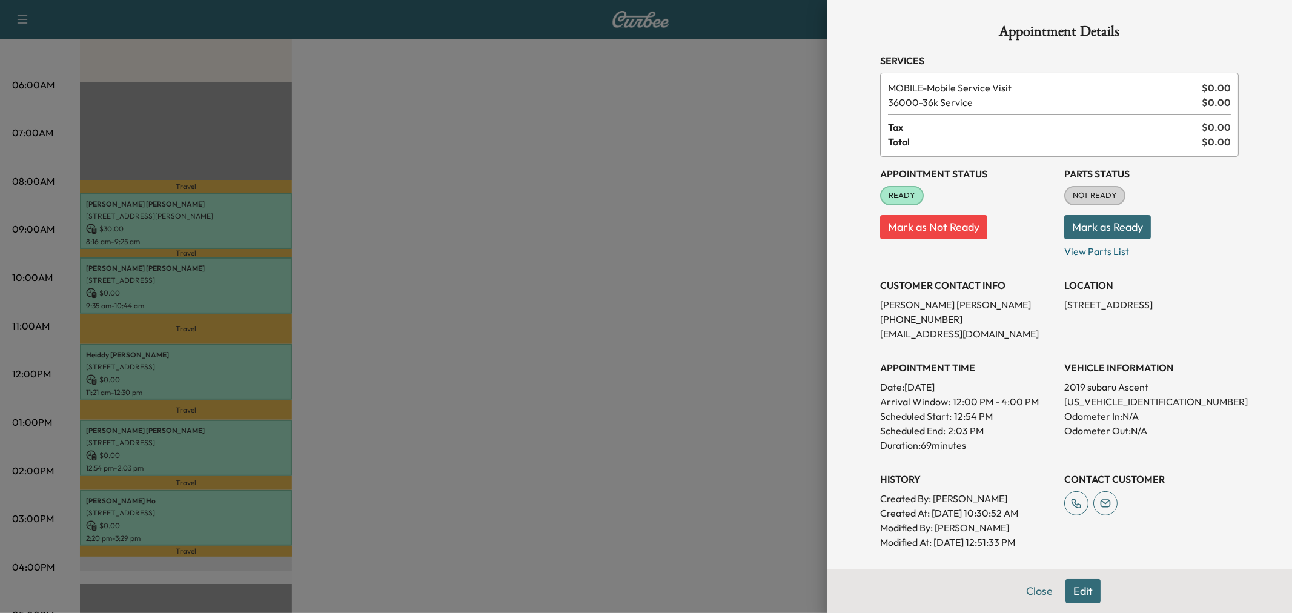
click at [210, 500] on div at bounding box center [646, 306] width 1292 height 613
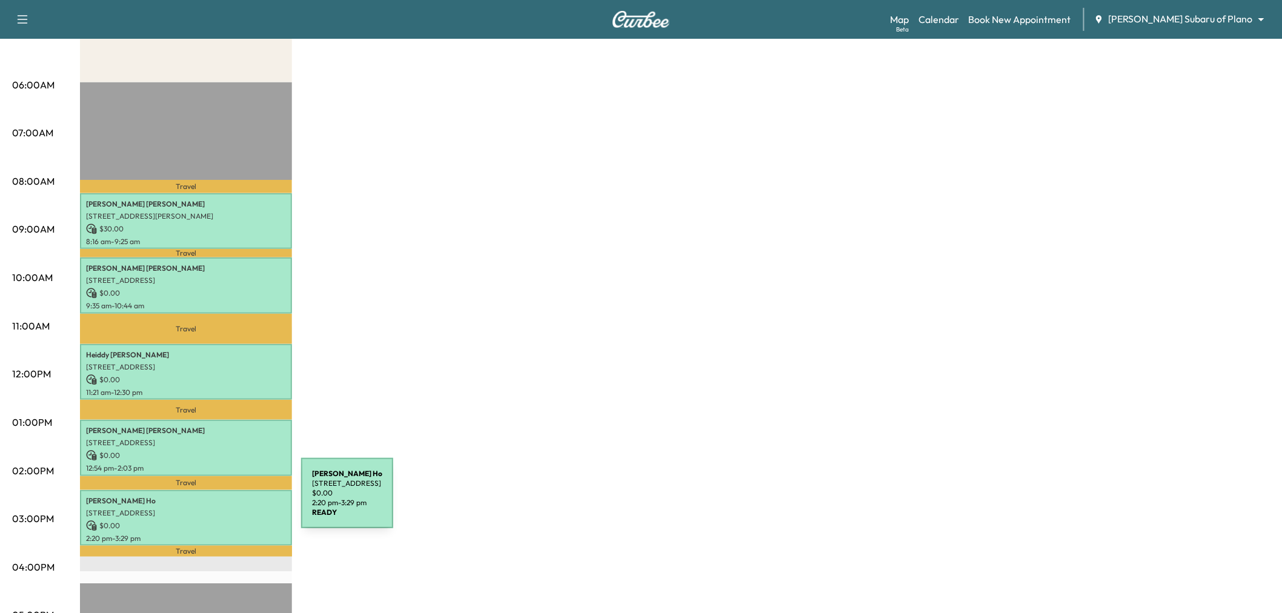
click at [210, 500] on div "Natalie Ho 2909 Mollimar Drive, Plano, TX 75075 $ 0.00 2:20 pm - 3:29 pm" at bounding box center [186, 518] width 212 height 56
